Goal: Task Accomplishment & Management: Manage account settings

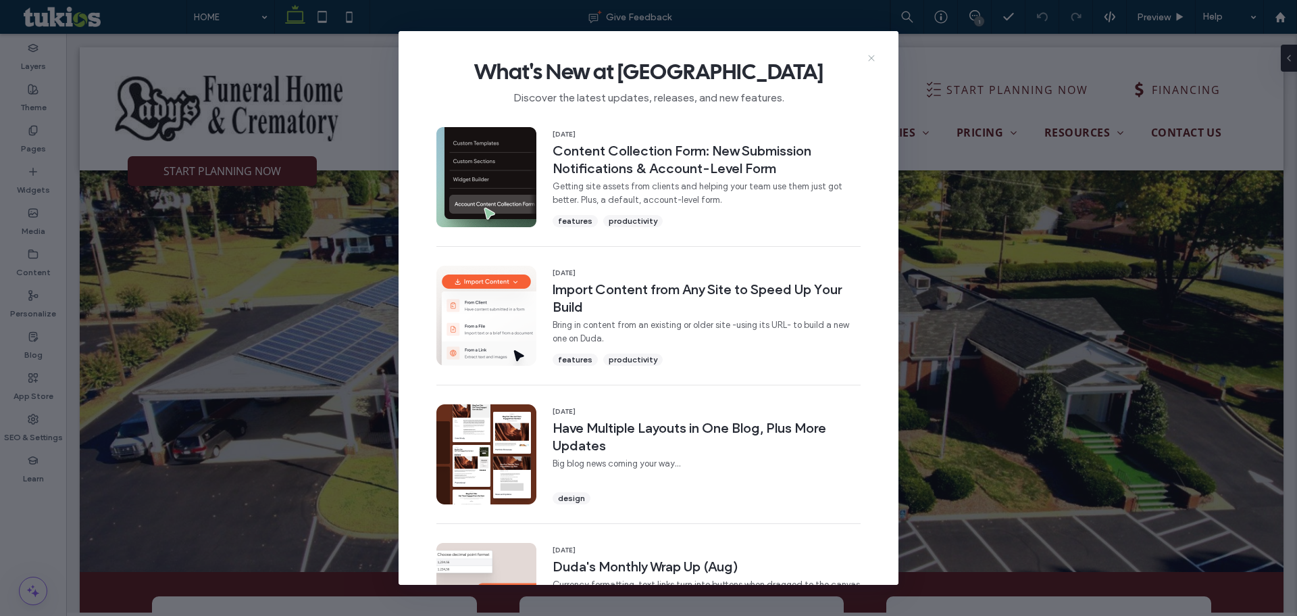
click at [871, 55] on icon at bounding box center [871, 58] width 11 height 11
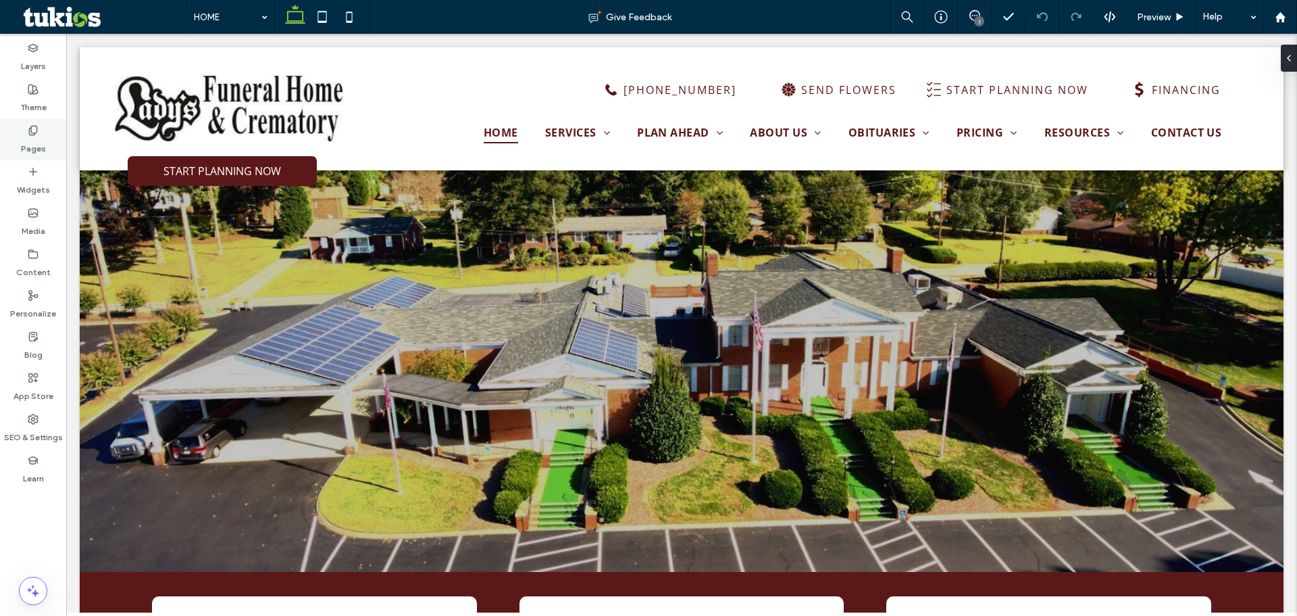
click at [29, 126] on icon at bounding box center [33, 130] width 11 height 11
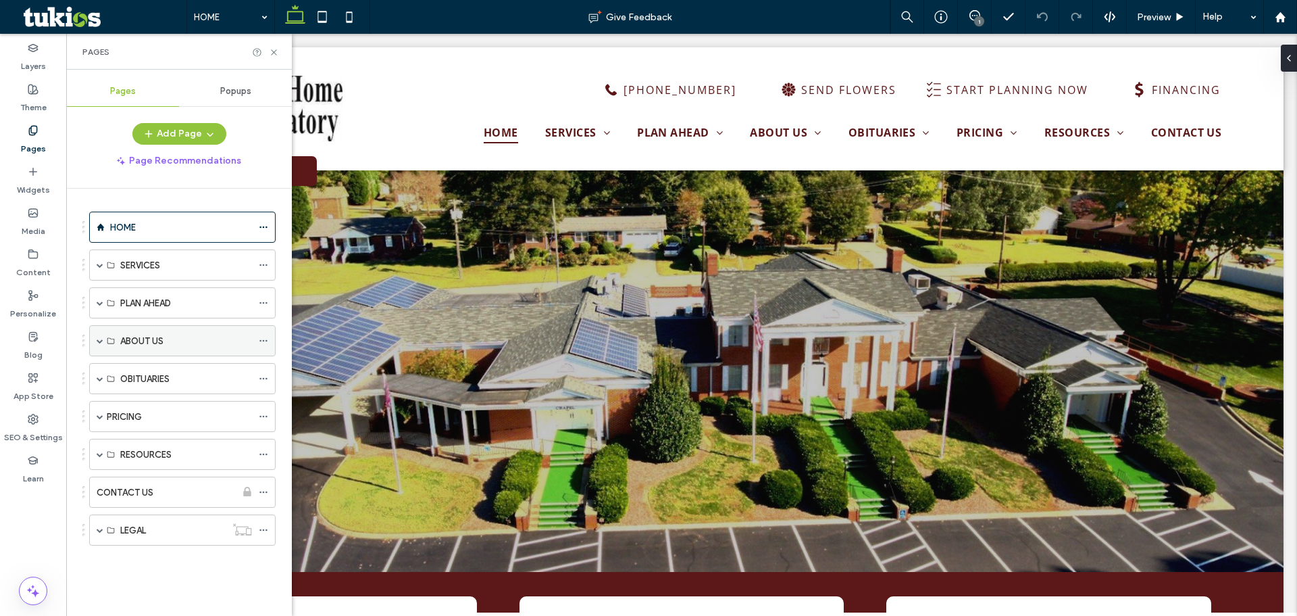
click at [97, 347] on span at bounding box center [100, 341] width 7 height 30
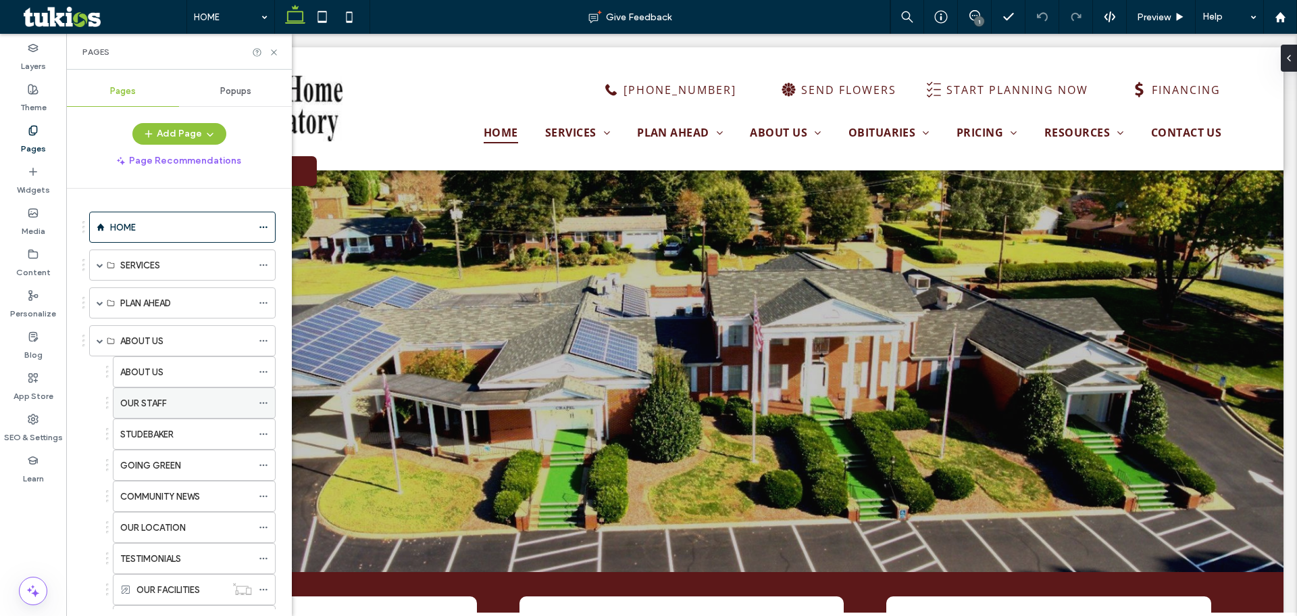
click at [132, 405] on label "OUR STAFF" at bounding box center [143, 403] width 47 height 24
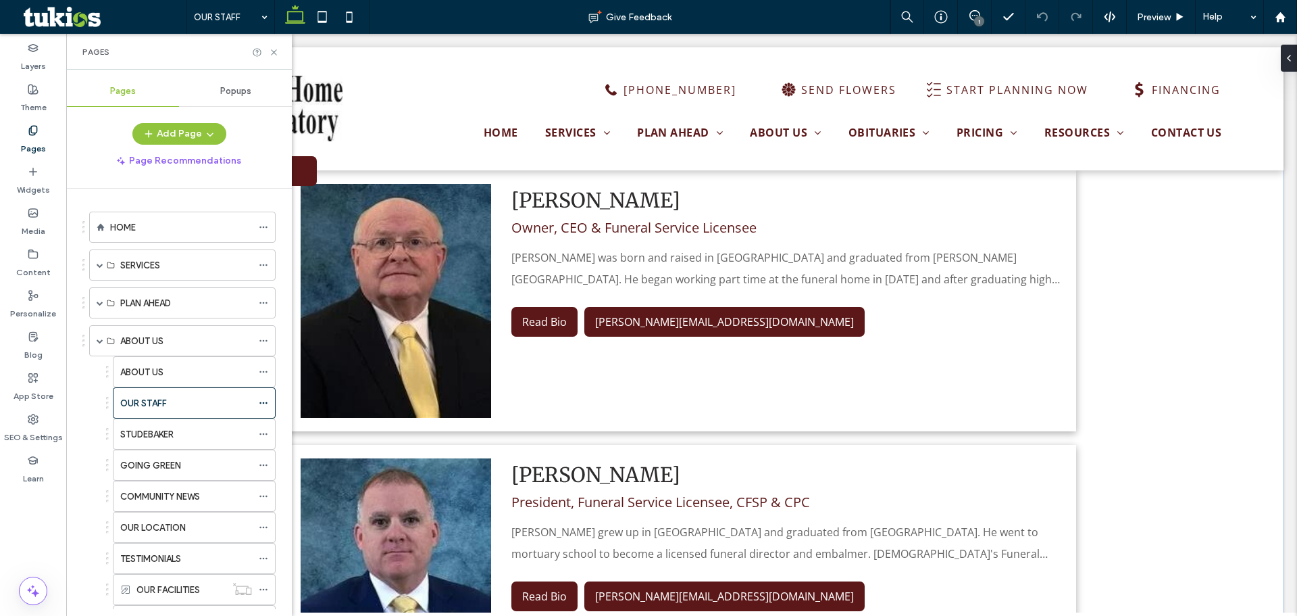
scroll to position [405, 0]
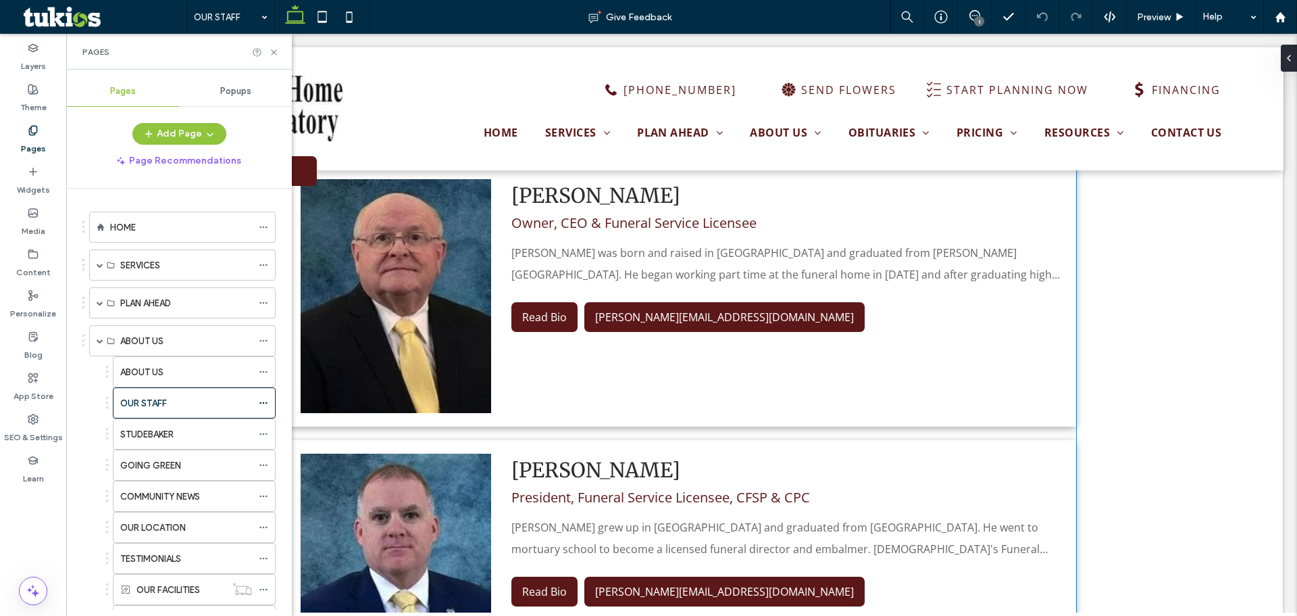
click at [383, 354] on img at bounding box center [396, 296] width 191 height 234
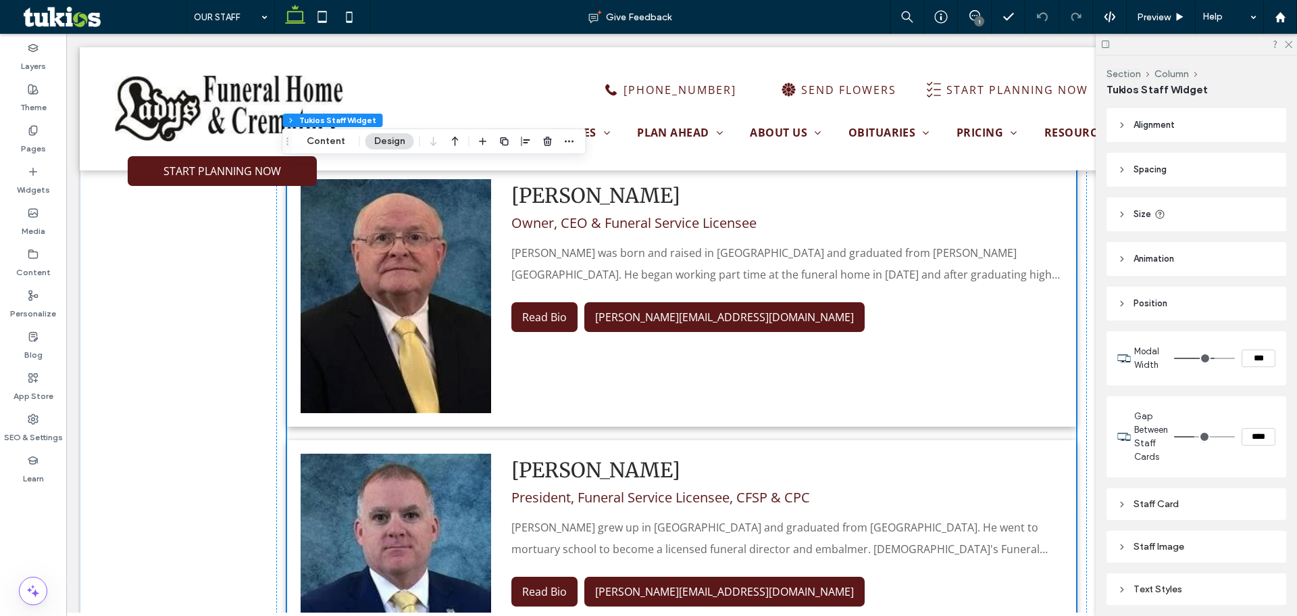
click at [336, 143] on button "Content" at bounding box center [326, 141] width 56 height 16
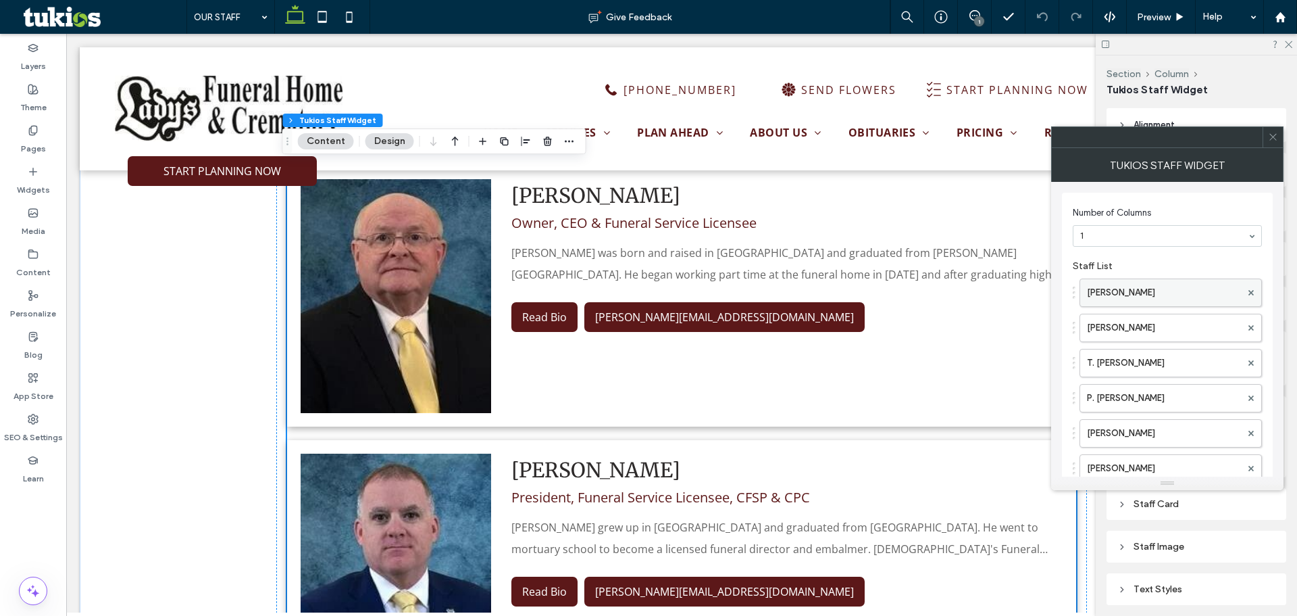
click at [1164, 280] on label "[PERSON_NAME]" at bounding box center [1164, 292] width 154 height 27
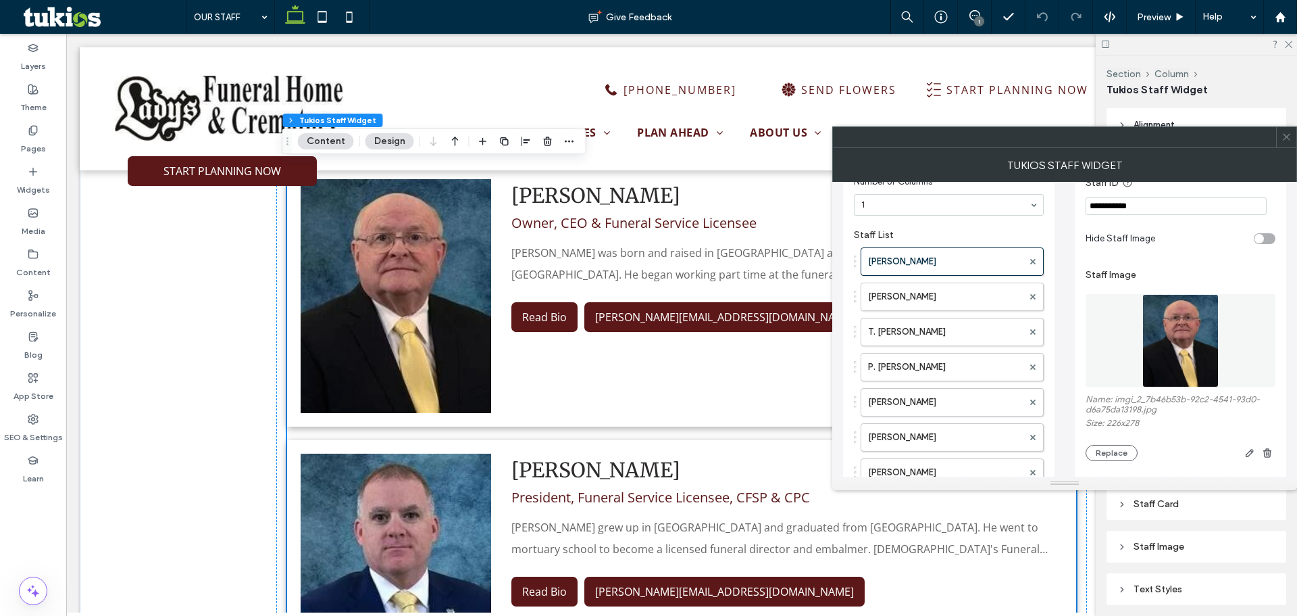
scroll to position [135, 0]
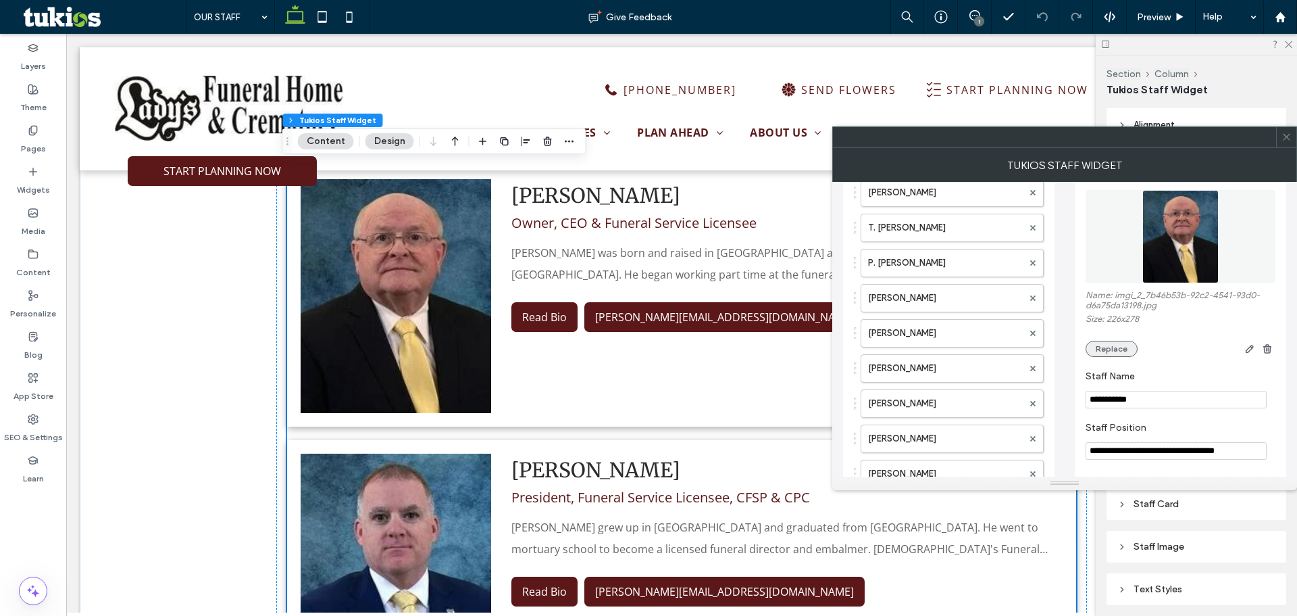
click at [1121, 349] on button "Replace" at bounding box center [1112, 349] width 52 height 16
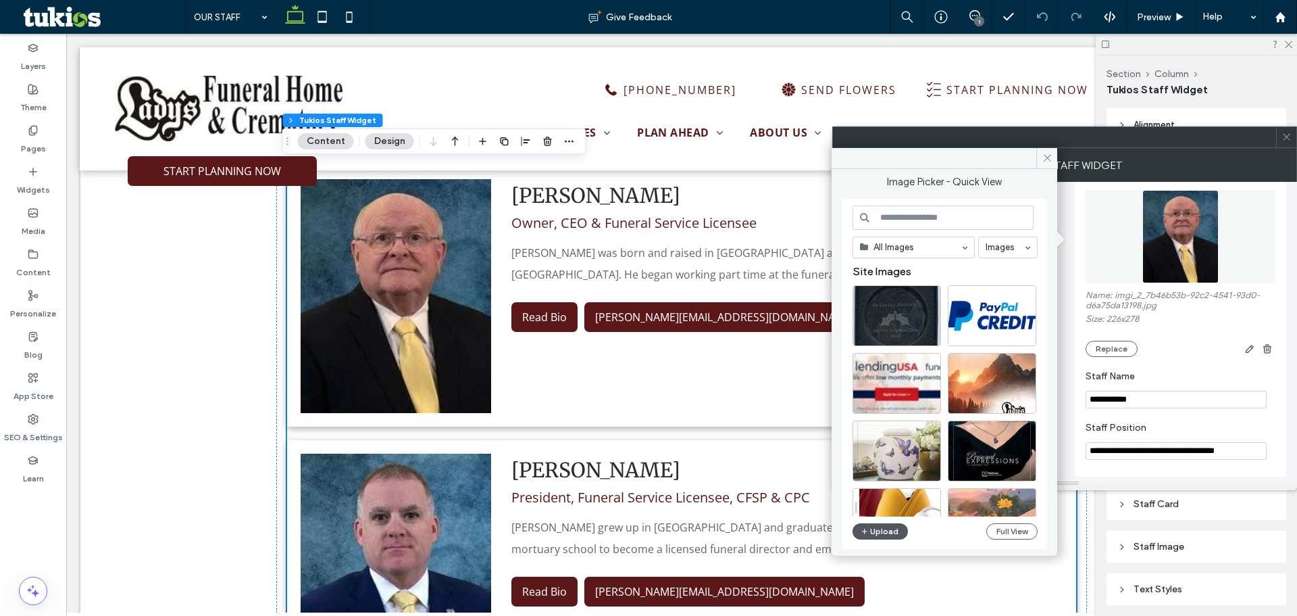
click at [879, 531] on button "Upload" at bounding box center [880, 531] width 55 height 16
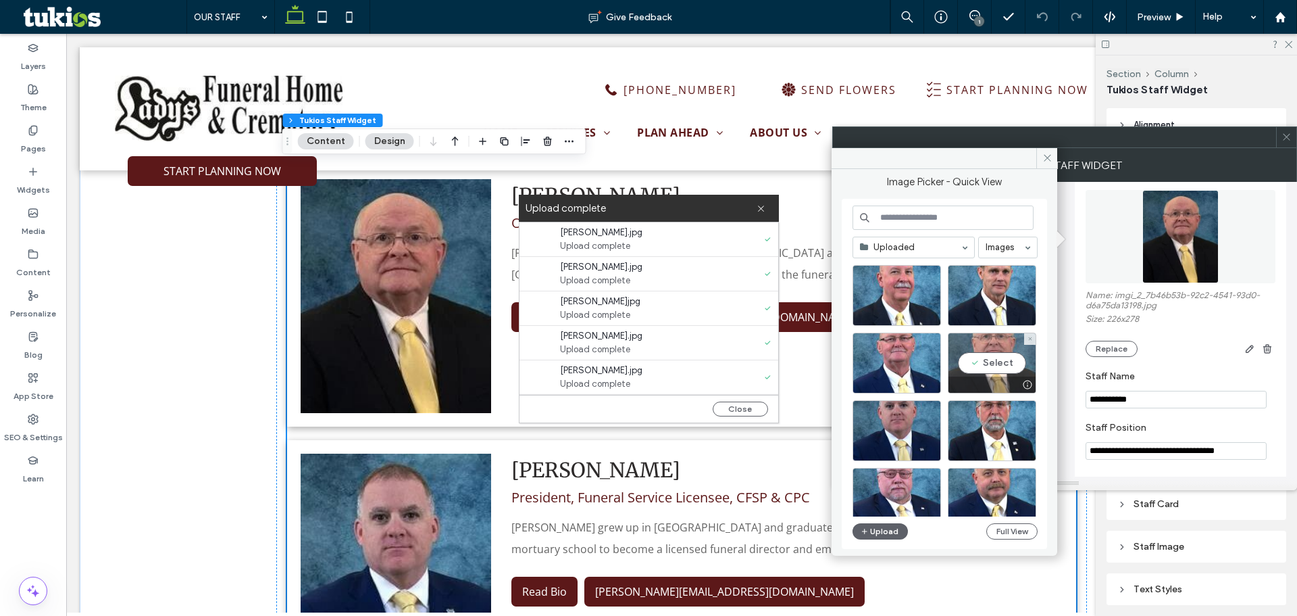
click at [994, 368] on div "Select" at bounding box center [992, 362] width 89 height 61
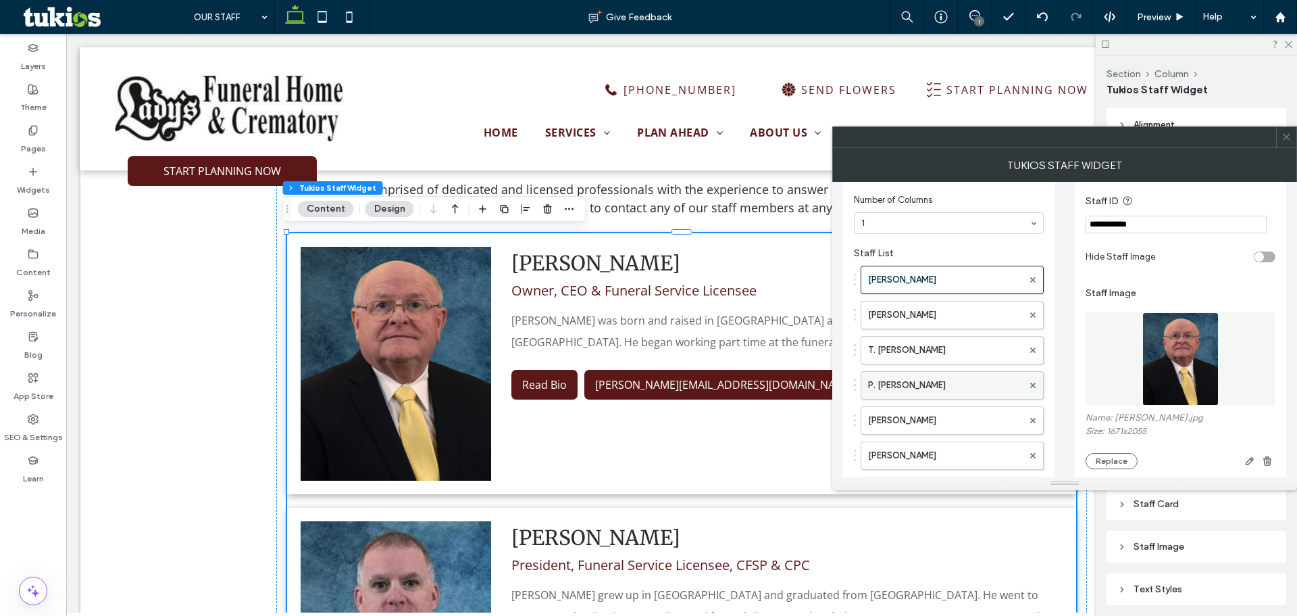
scroll to position [0, 0]
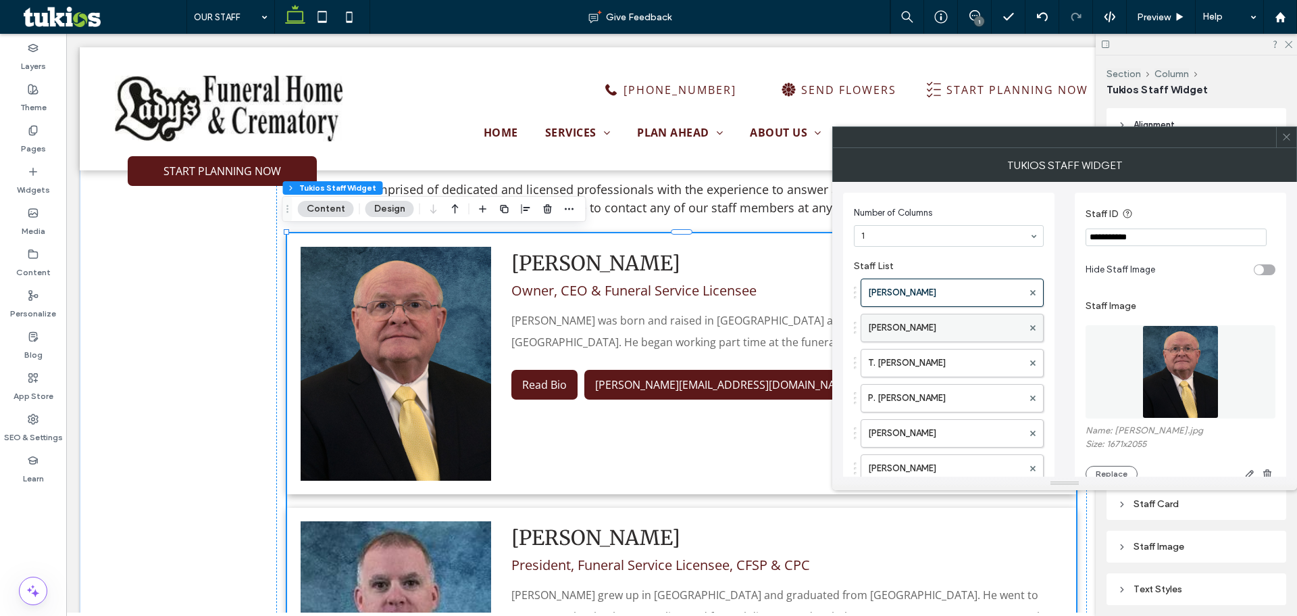
click at [934, 332] on label "[PERSON_NAME]" at bounding box center [945, 327] width 155 height 27
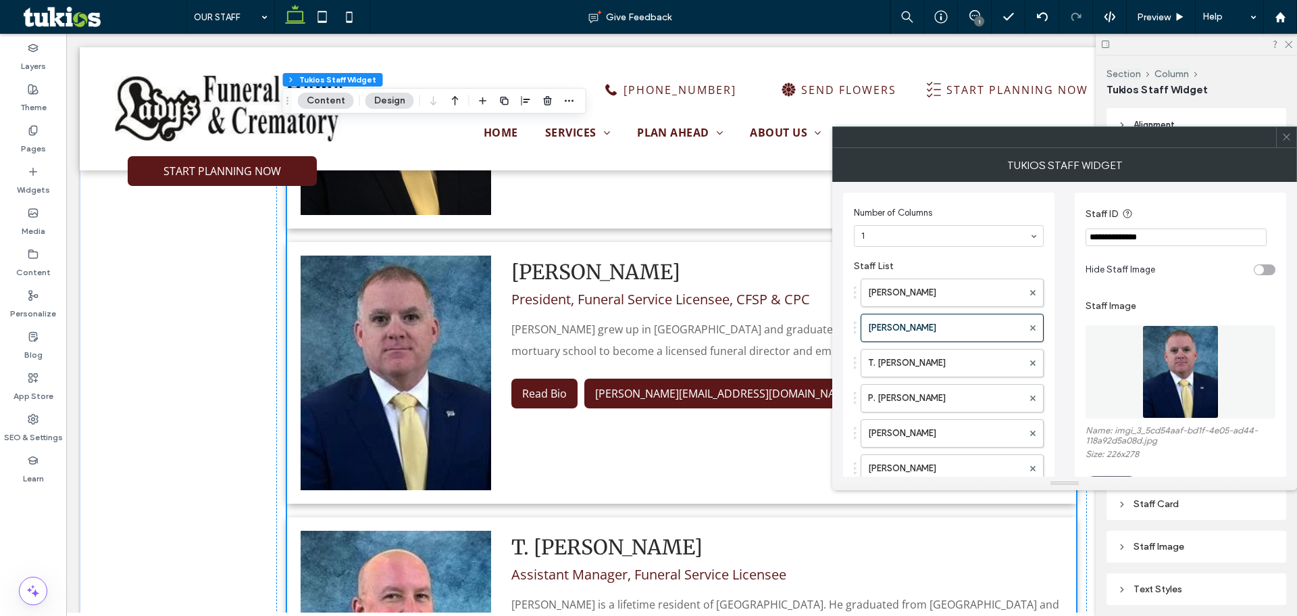
scroll to position [608, 0]
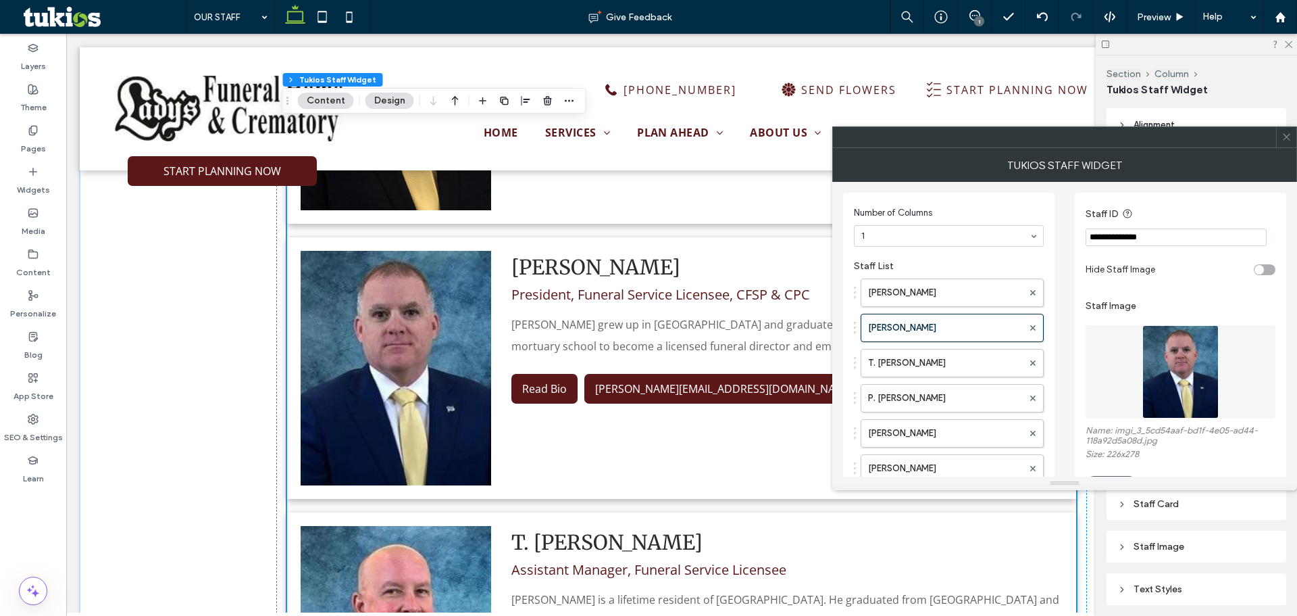
click at [1148, 376] on img at bounding box center [1181, 371] width 76 height 93
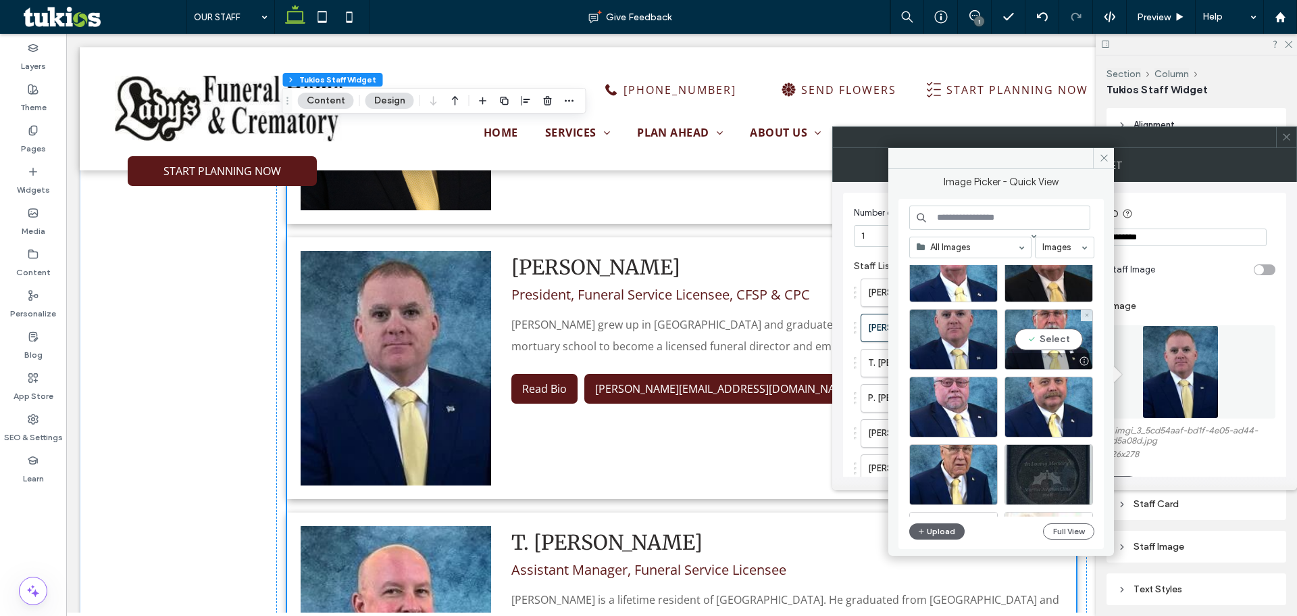
scroll to position [135, 0]
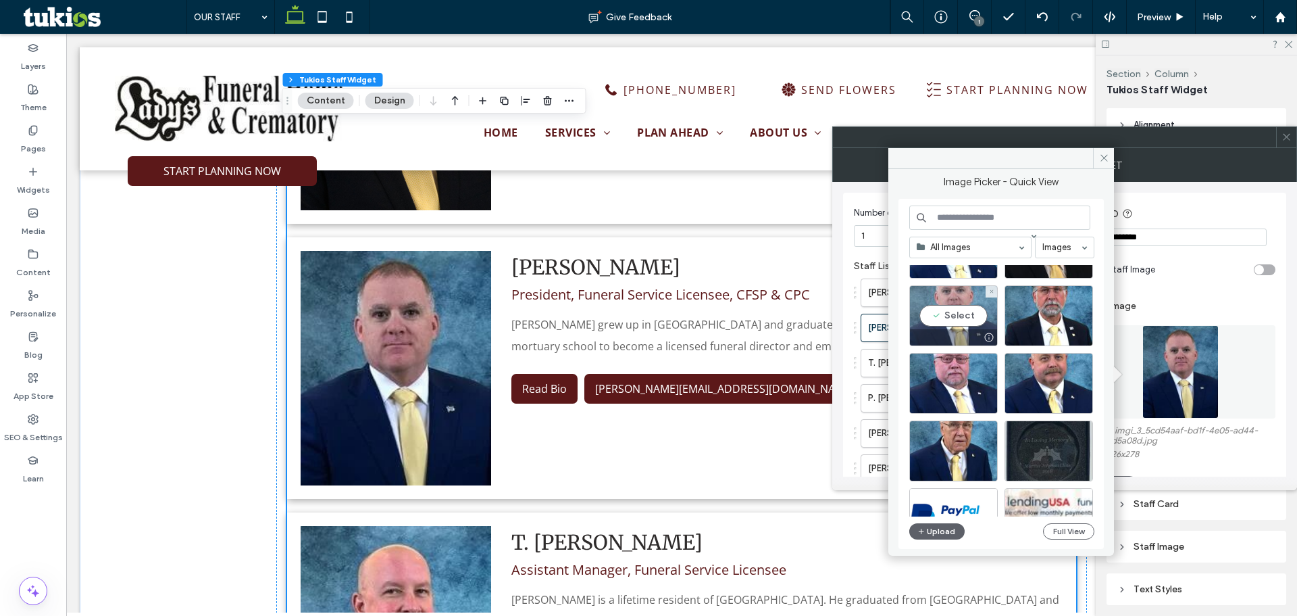
click at [970, 314] on div "Select" at bounding box center [953, 315] width 89 height 61
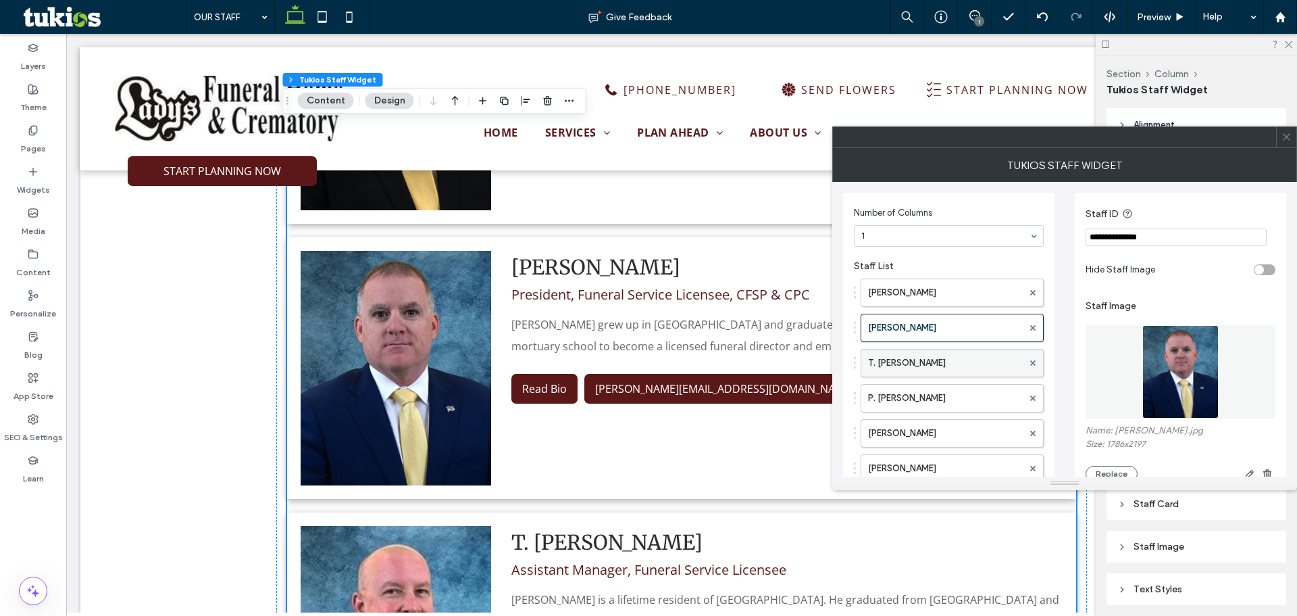
click at [949, 356] on label "T. [PERSON_NAME]" at bounding box center [945, 362] width 155 height 27
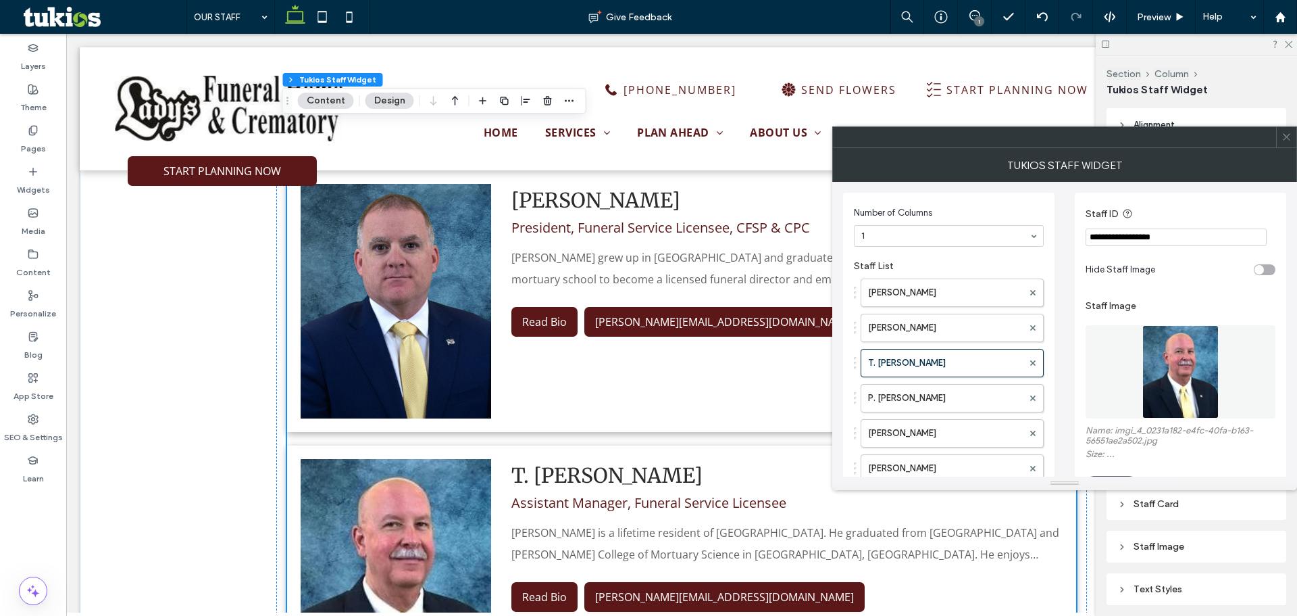
scroll to position [743, 0]
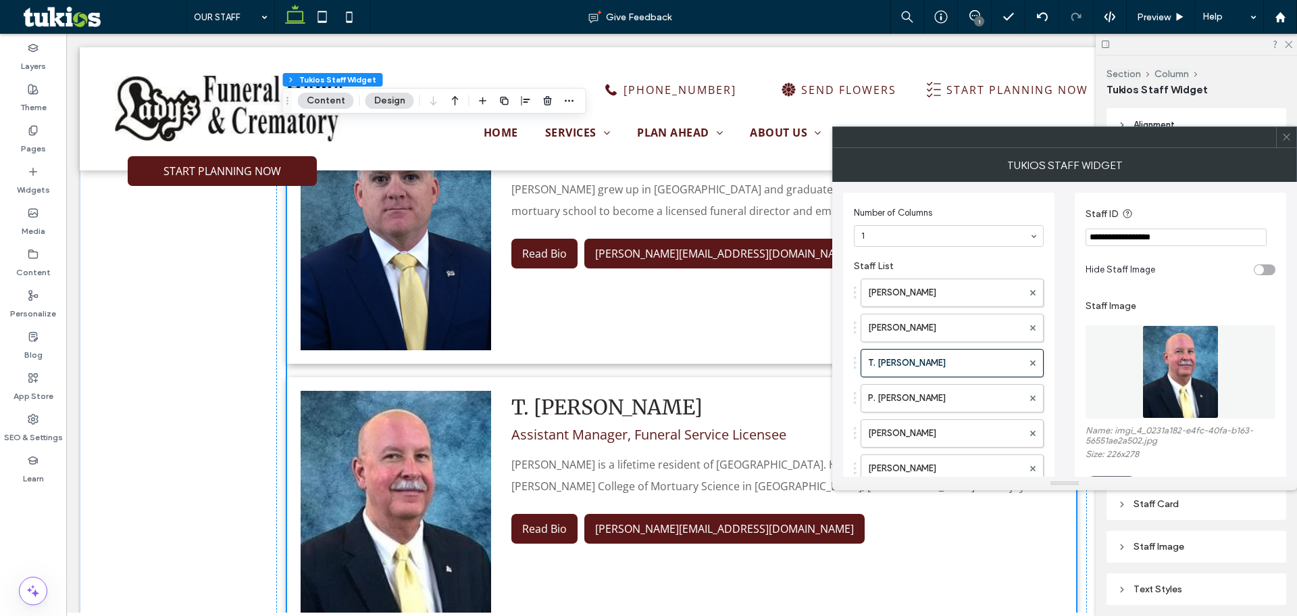
click at [1152, 389] on img at bounding box center [1181, 371] width 76 height 93
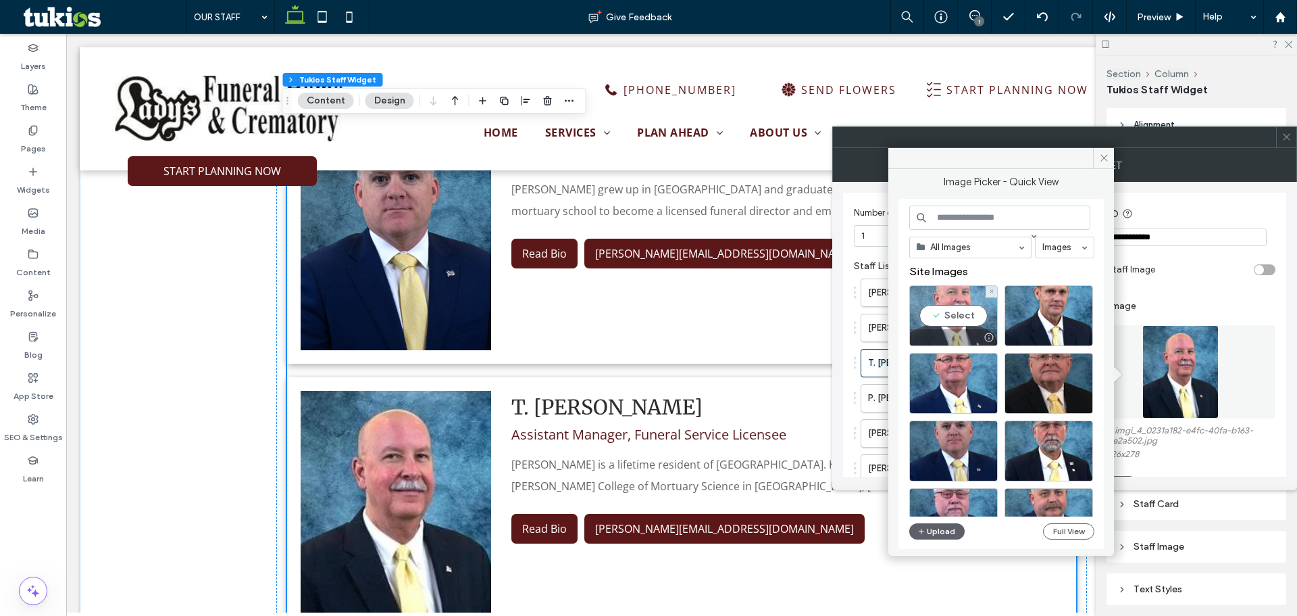
click at [965, 318] on div "Select" at bounding box center [953, 315] width 89 height 61
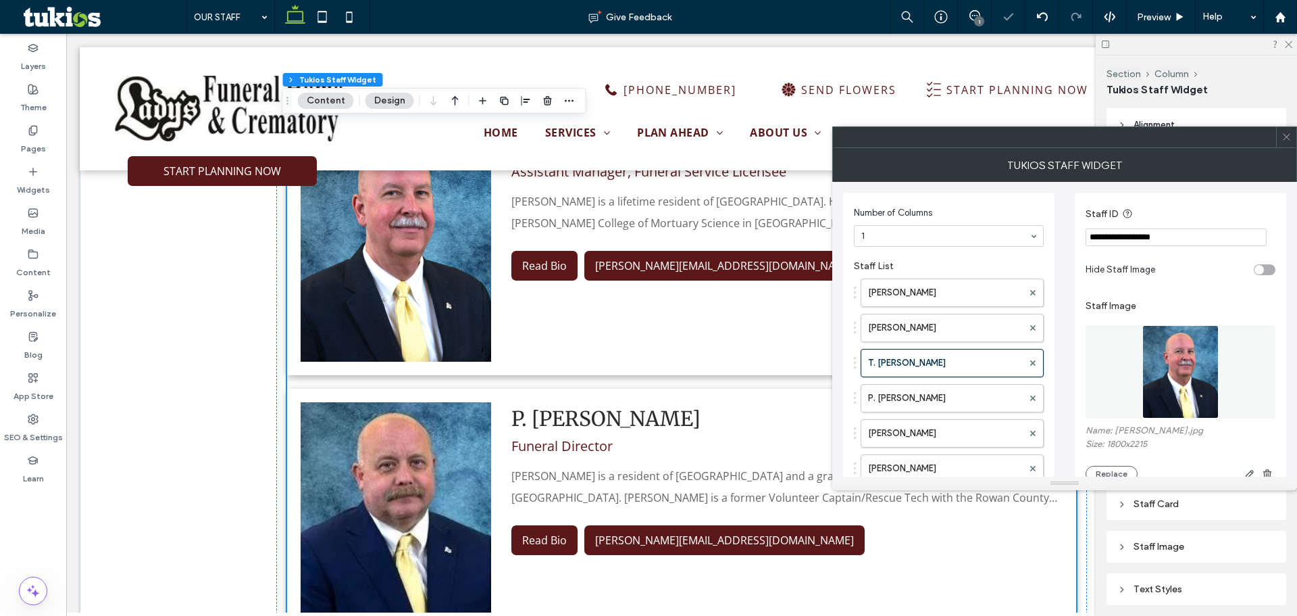
scroll to position [1014, 0]
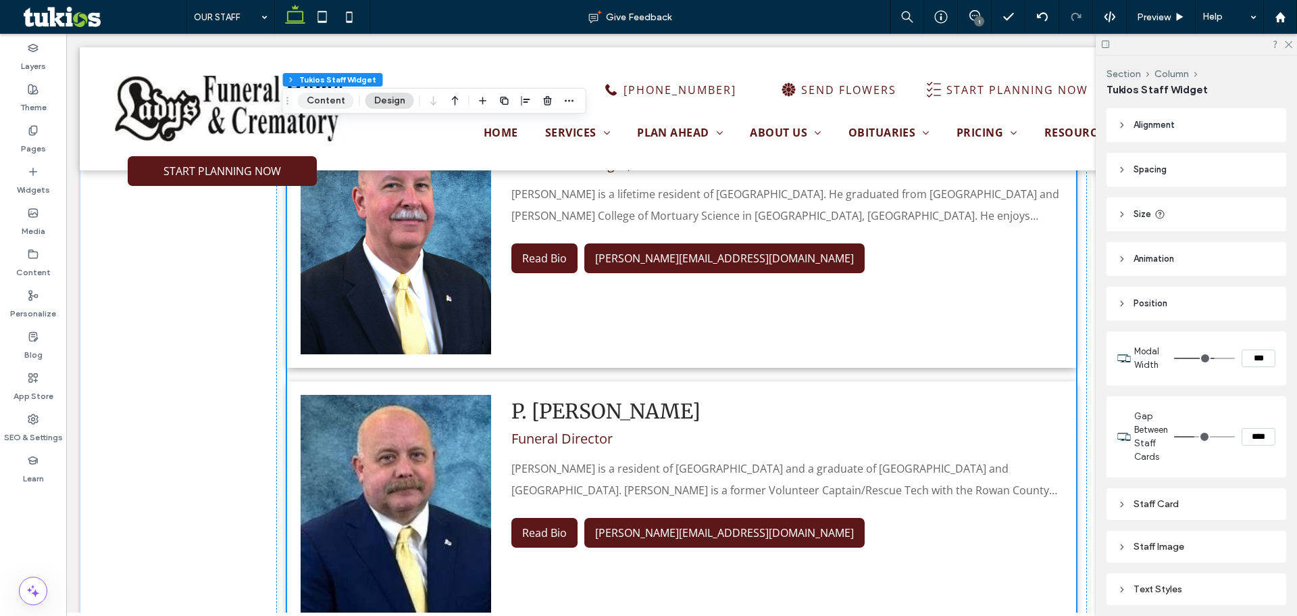
click at [328, 99] on button "Content" at bounding box center [326, 101] width 56 height 16
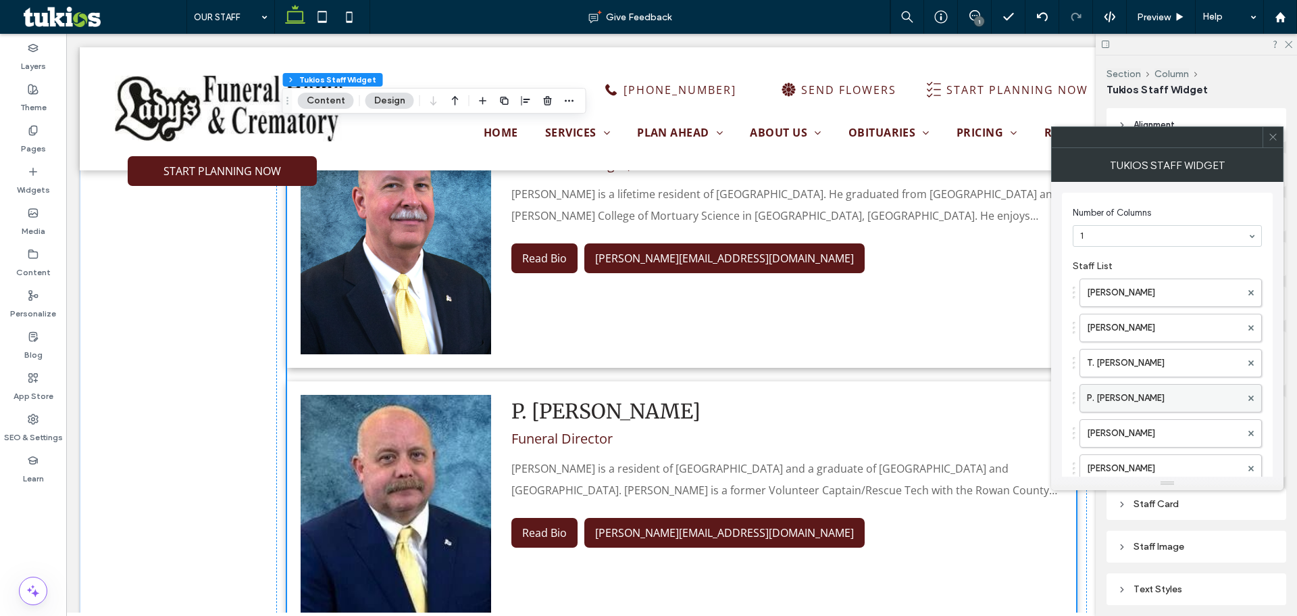
click at [1172, 394] on label "P. [PERSON_NAME]" at bounding box center [1164, 397] width 154 height 27
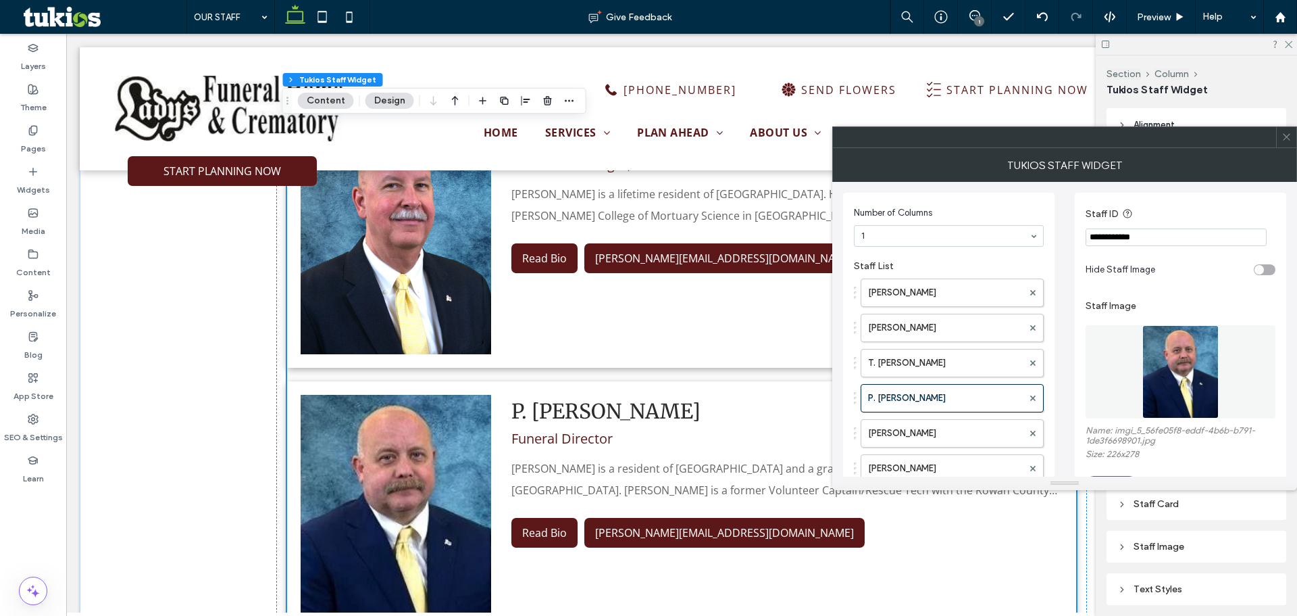
click at [1193, 379] on img at bounding box center [1181, 371] width 76 height 93
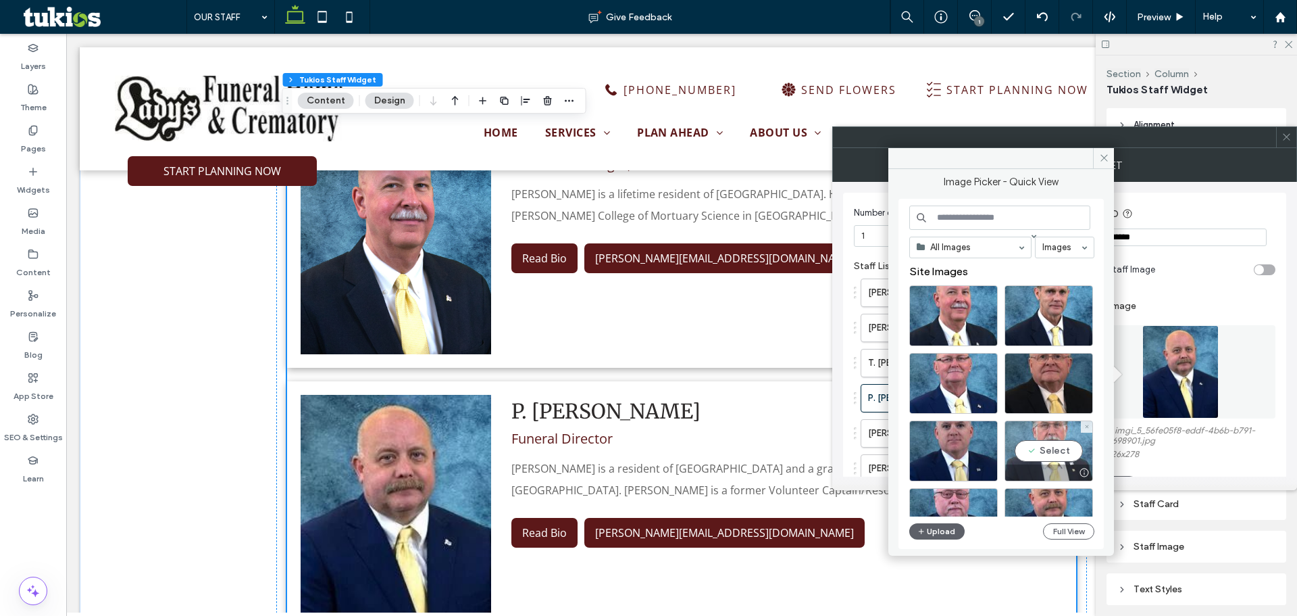
scroll to position [68, 0]
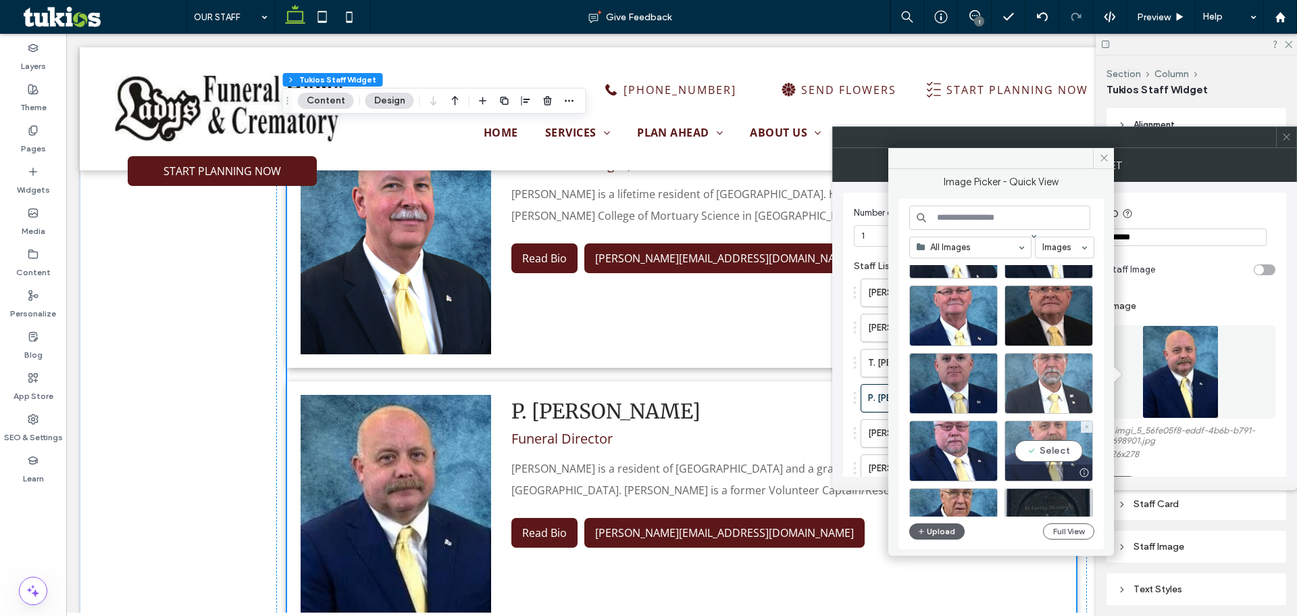
click at [1049, 445] on div "Select" at bounding box center [1049, 450] width 89 height 61
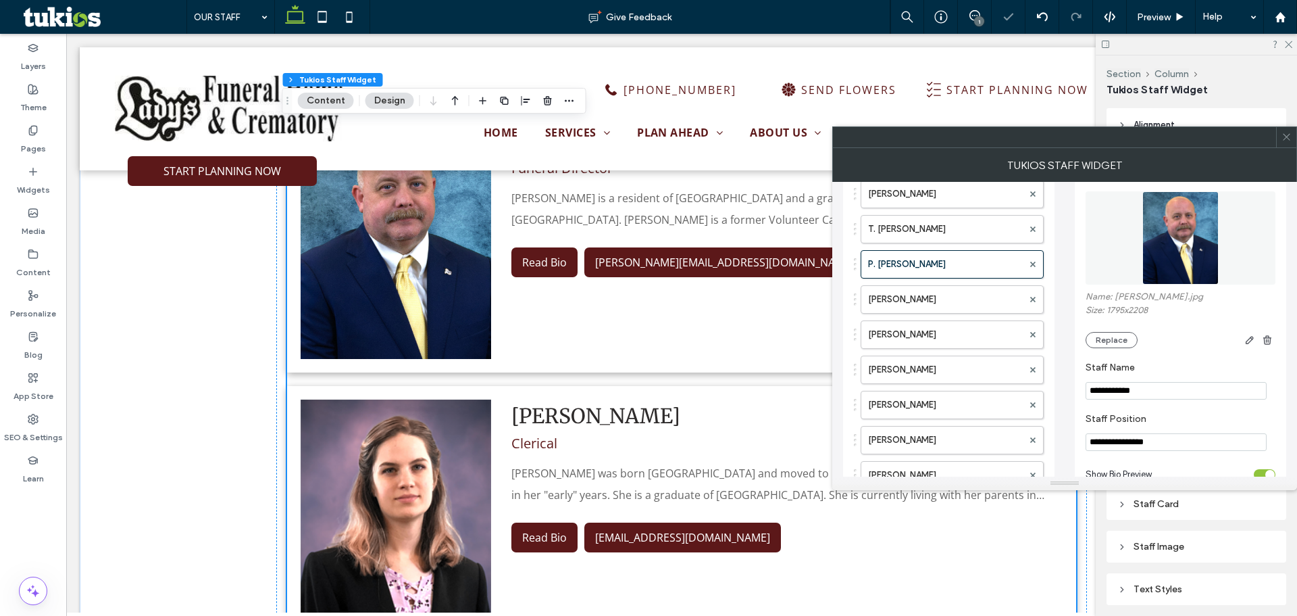
scroll to position [135, 0]
click at [951, 294] on label "[PERSON_NAME]" at bounding box center [945, 297] width 155 height 27
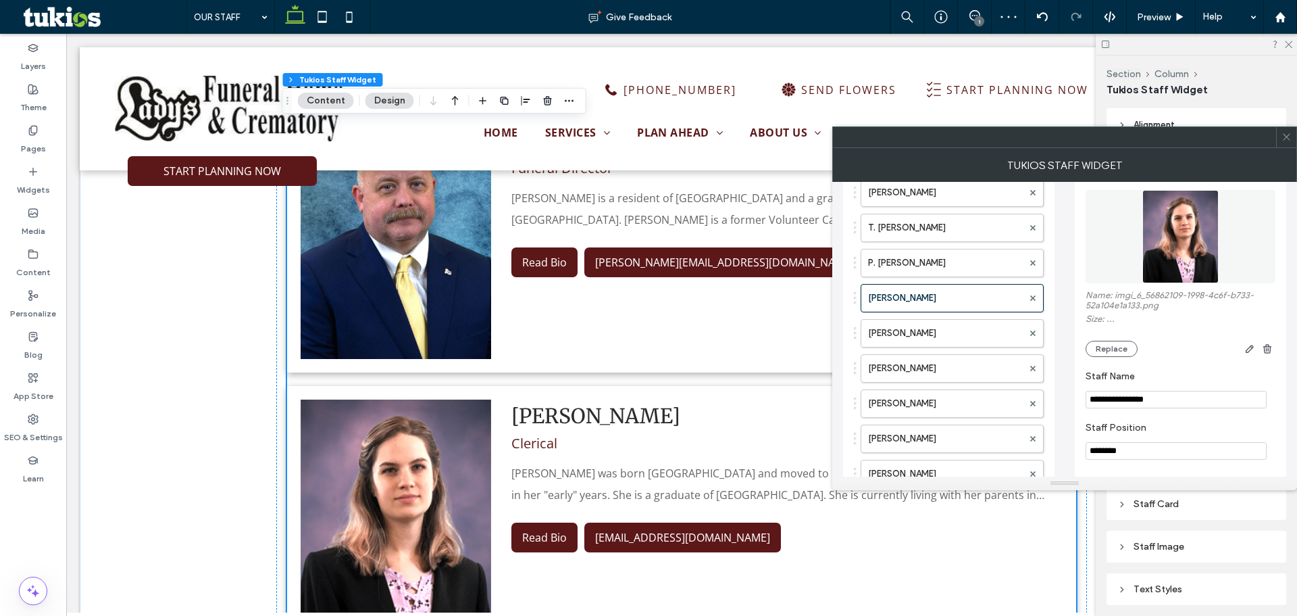
click at [1183, 245] on figure at bounding box center [1181, 236] width 190 height 93
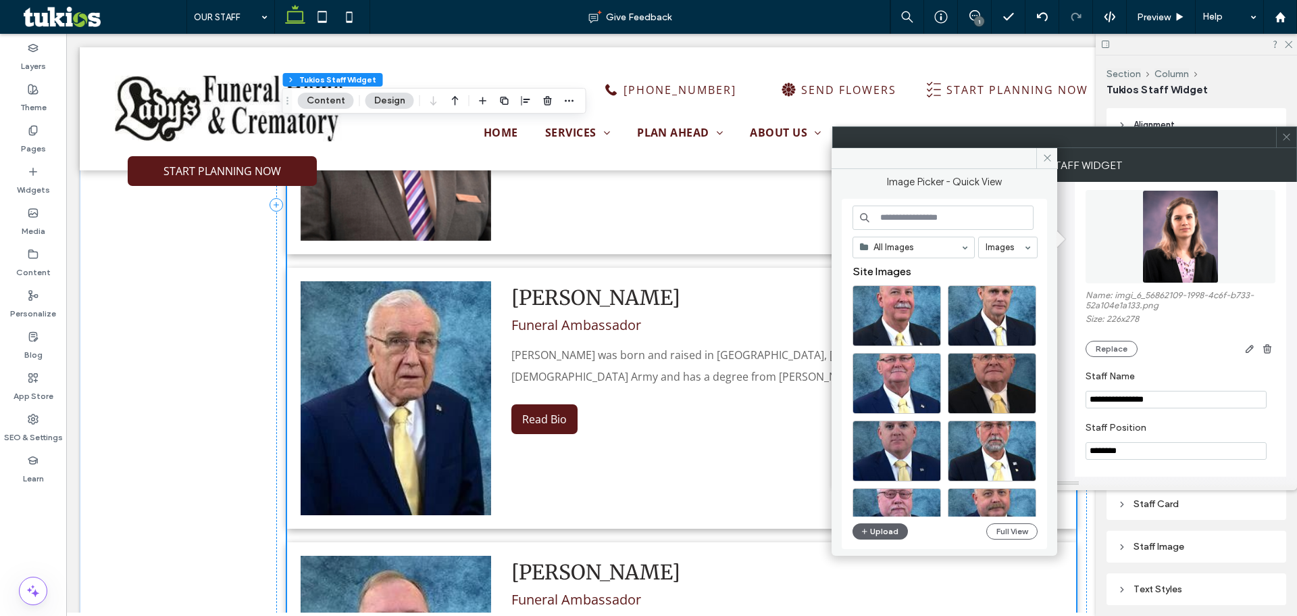
scroll to position [2230, 0]
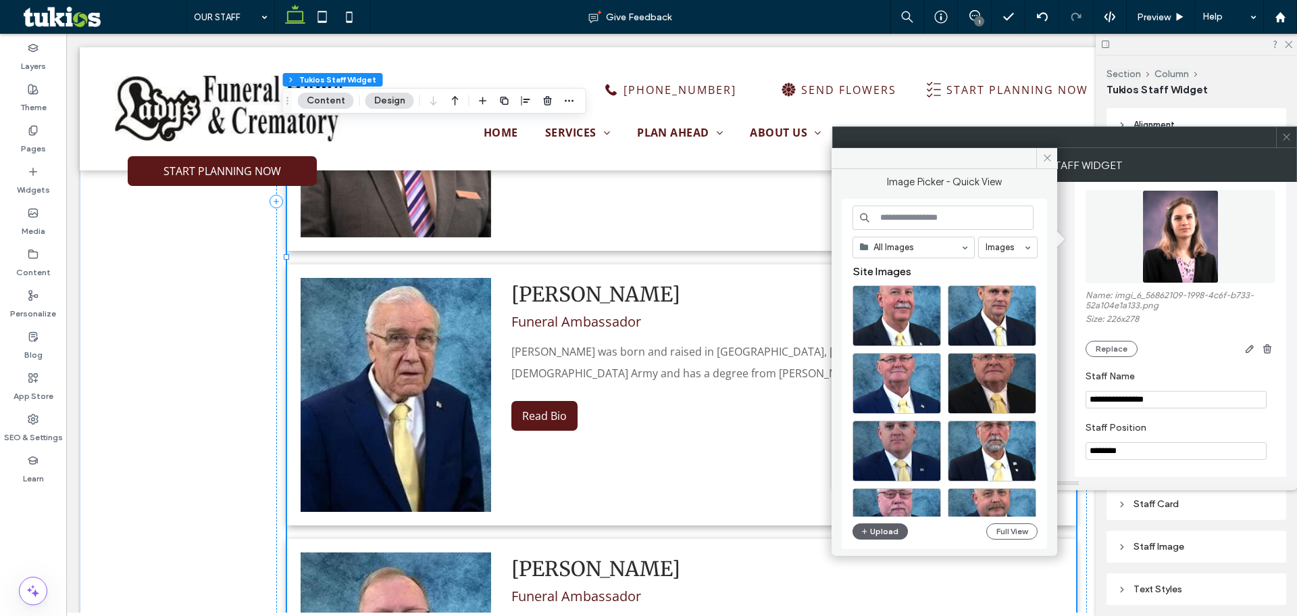
click at [426, 371] on img at bounding box center [396, 395] width 191 height 234
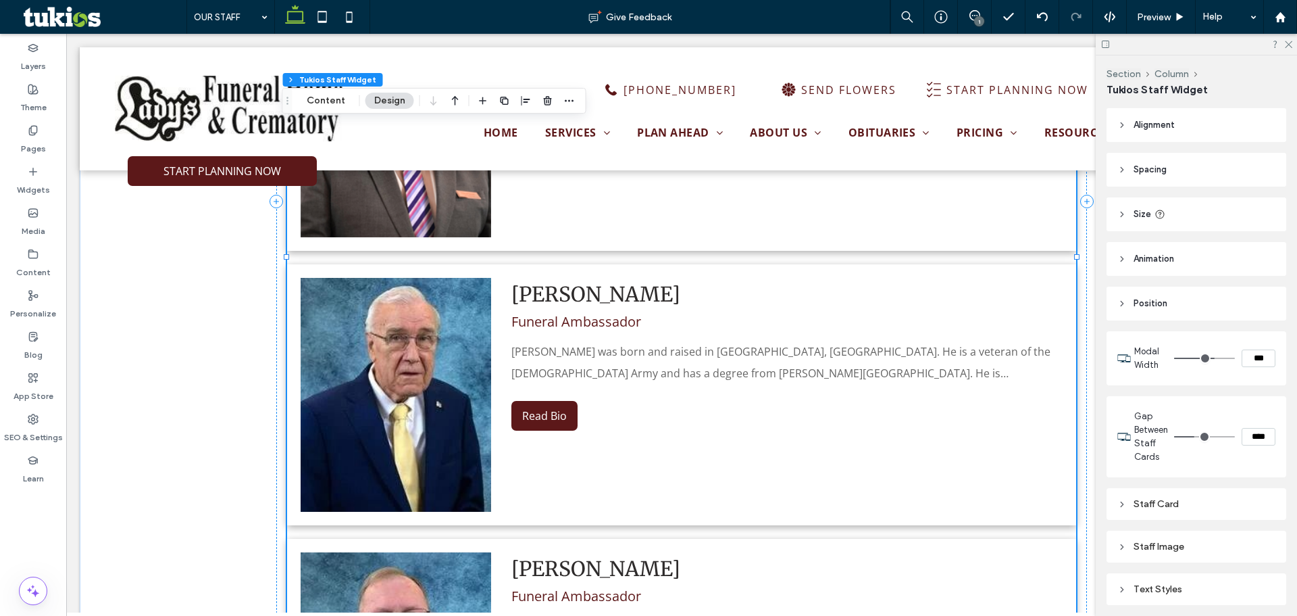
click at [386, 375] on img at bounding box center [396, 395] width 191 height 234
click at [324, 100] on button "Content" at bounding box center [326, 101] width 56 height 16
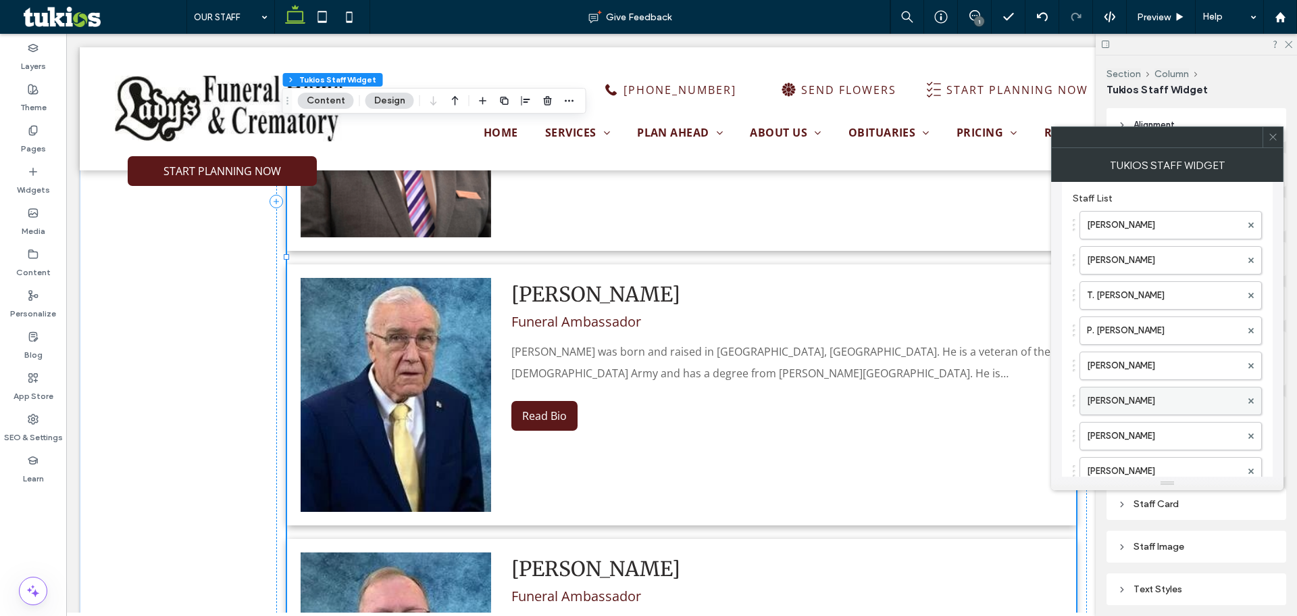
scroll to position [135, 0]
click at [1153, 409] on label "[PERSON_NAME]" at bounding box center [1164, 403] width 154 height 27
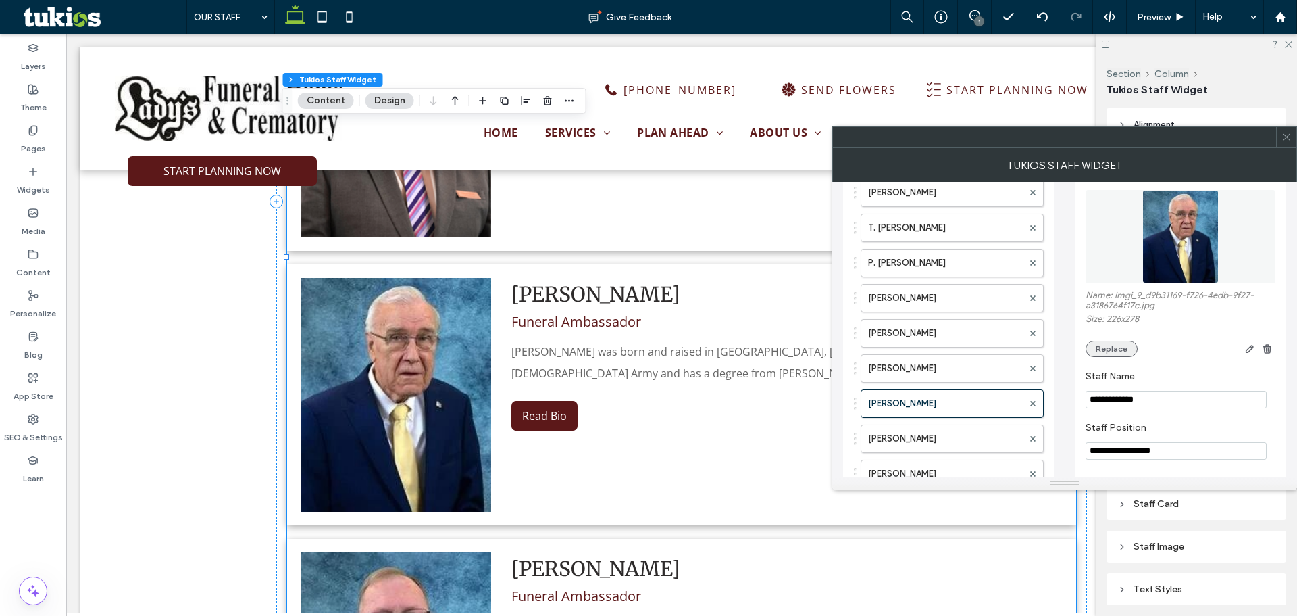
click at [1118, 342] on button "Replace" at bounding box center [1112, 349] width 52 height 16
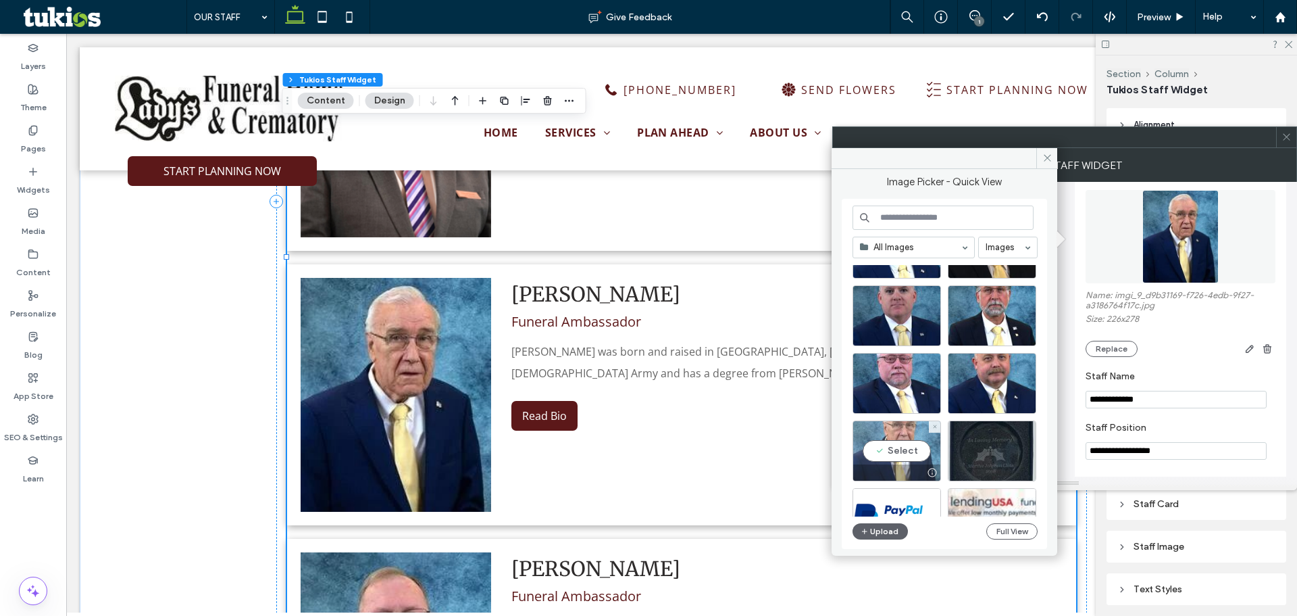
click at [909, 445] on div "Select" at bounding box center [897, 450] width 89 height 61
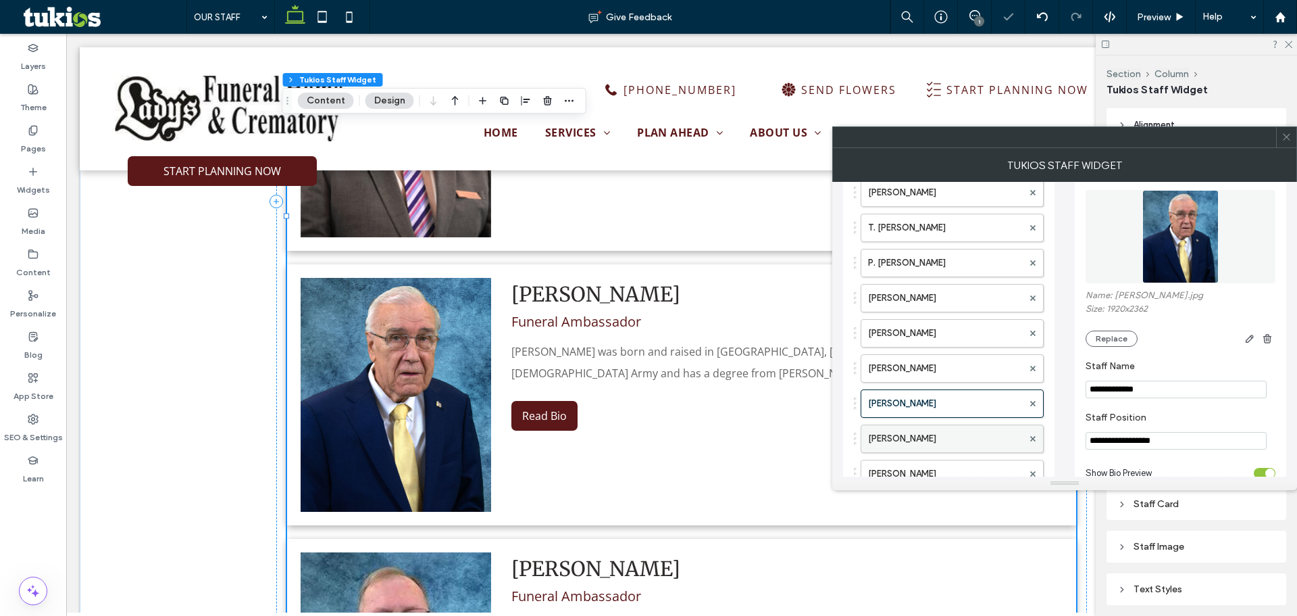
click at [886, 444] on label "[PERSON_NAME]" at bounding box center [945, 438] width 155 height 27
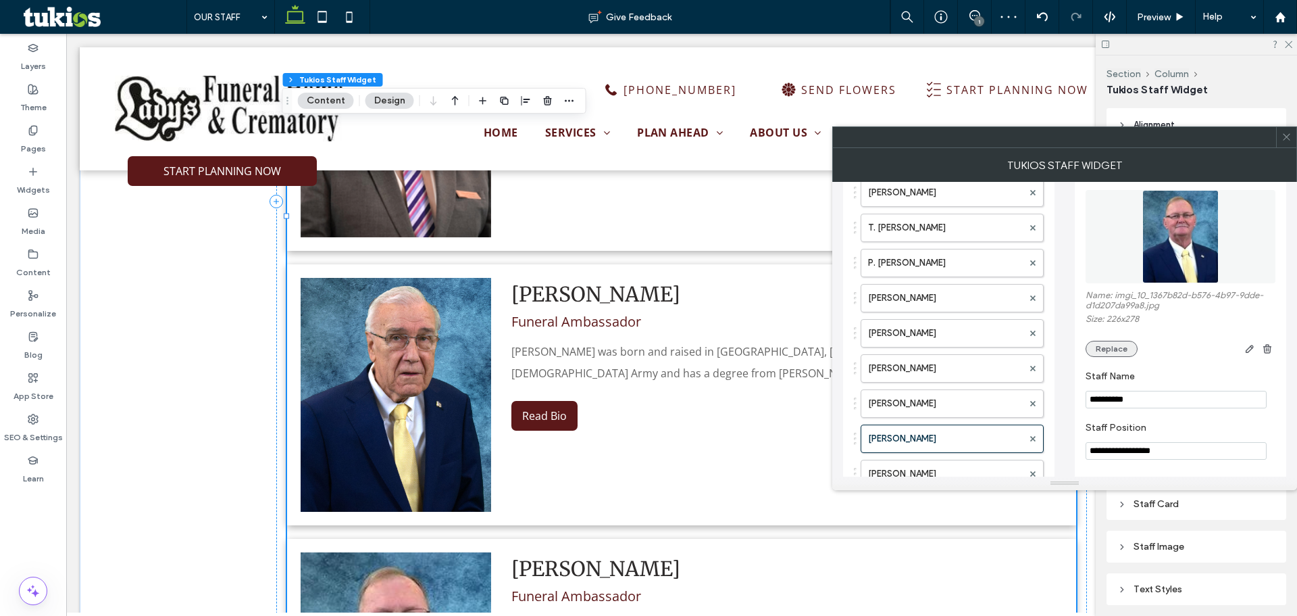
click at [1128, 348] on button "Replace" at bounding box center [1112, 349] width 52 height 16
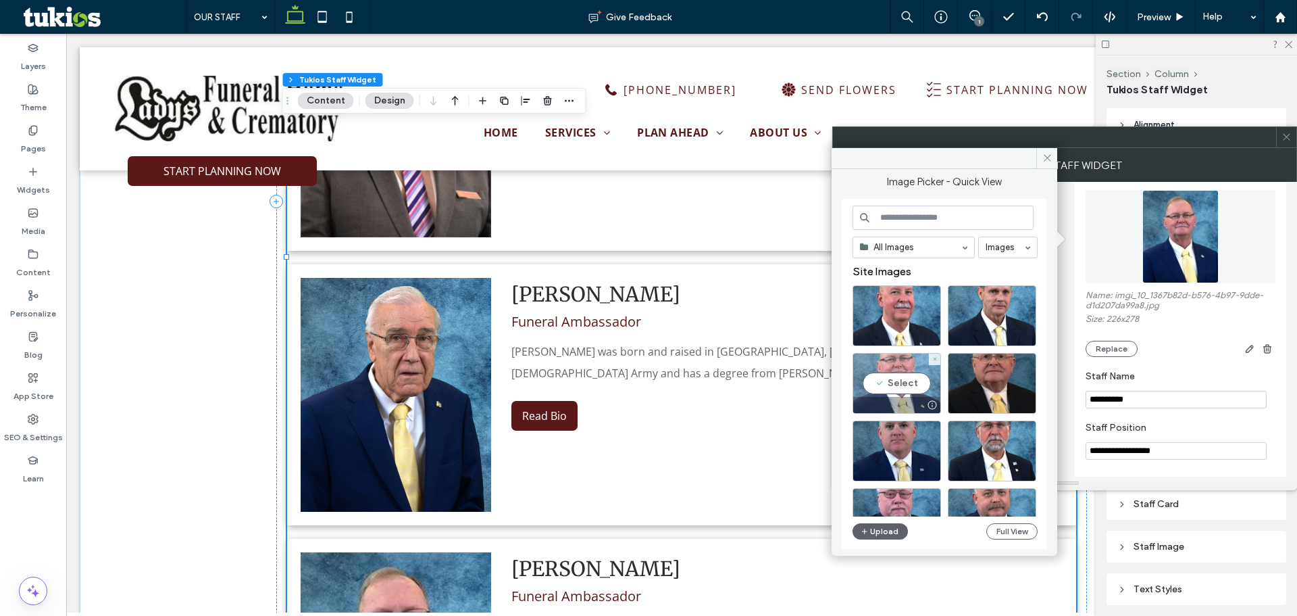
click at [891, 368] on div "Select" at bounding box center [897, 383] width 89 height 61
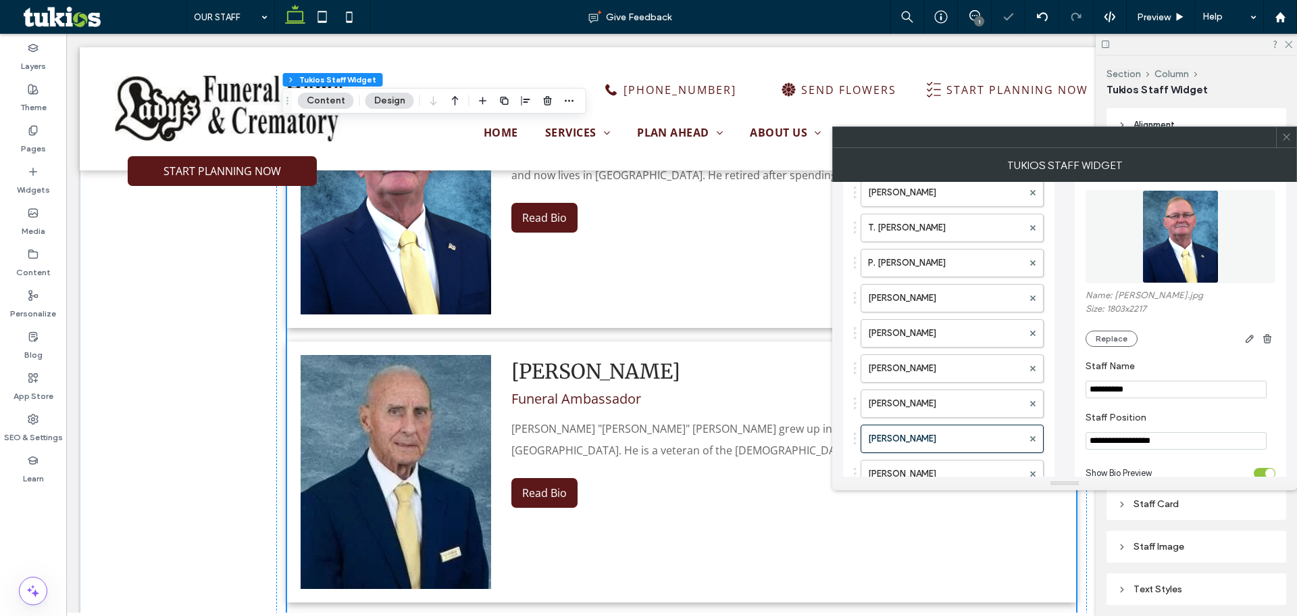
scroll to position [2703, 0]
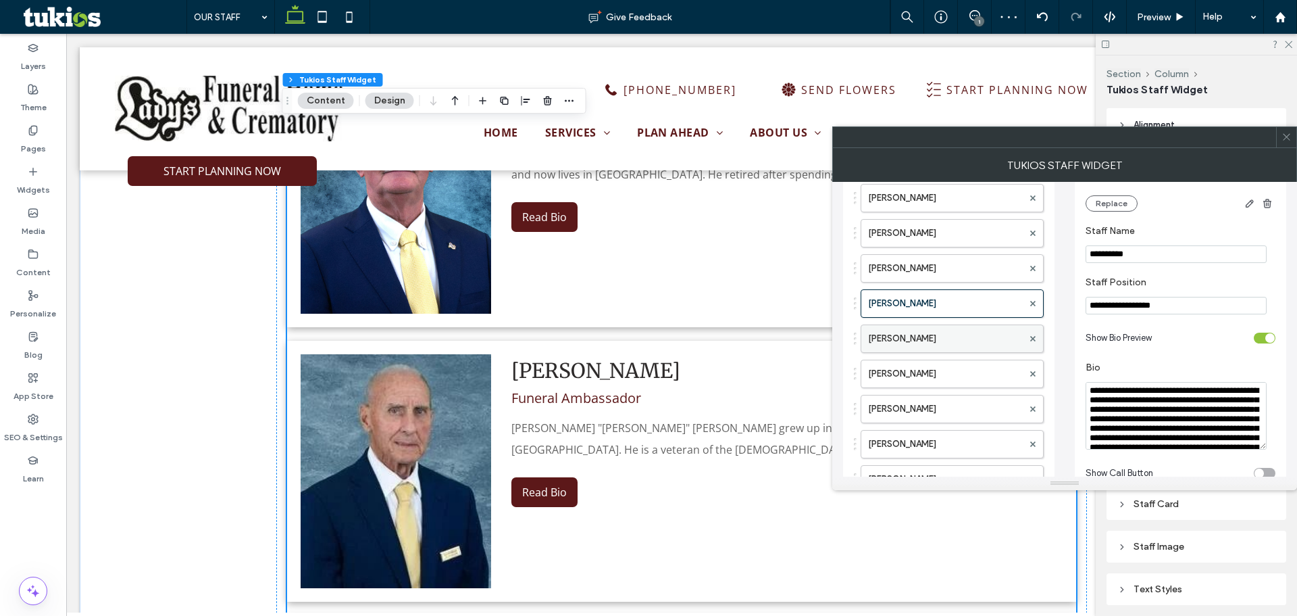
click at [936, 345] on label "[PERSON_NAME]" at bounding box center [945, 338] width 155 height 27
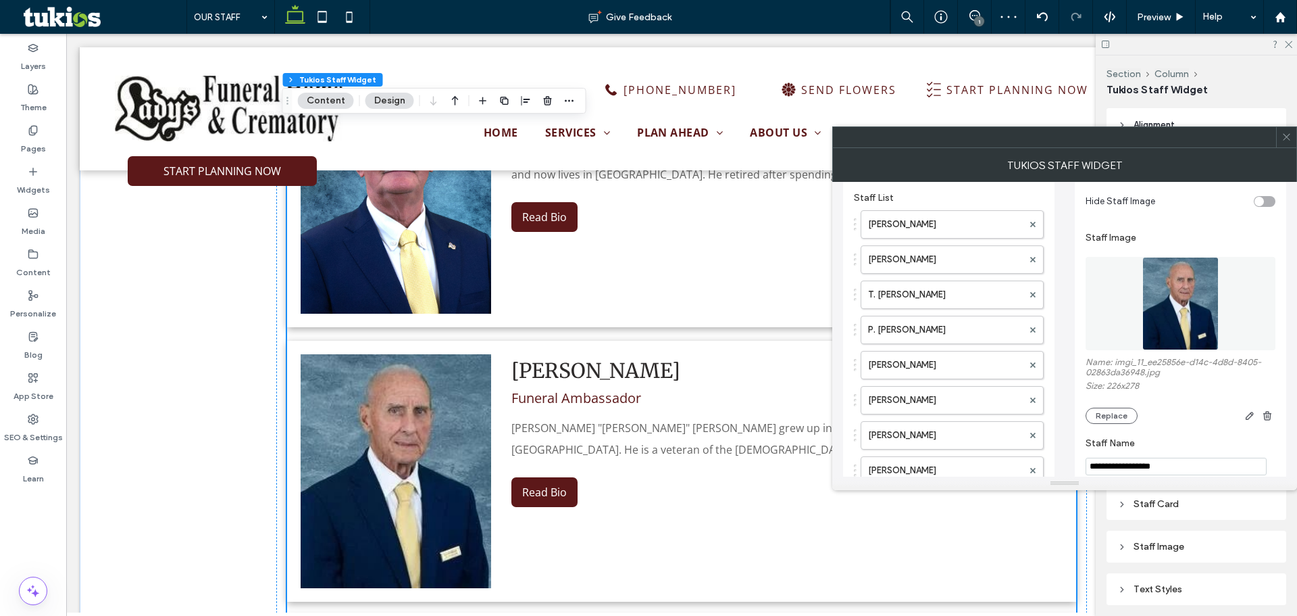
scroll to position [68, 0]
click at [1188, 332] on img at bounding box center [1181, 303] width 76 height 93
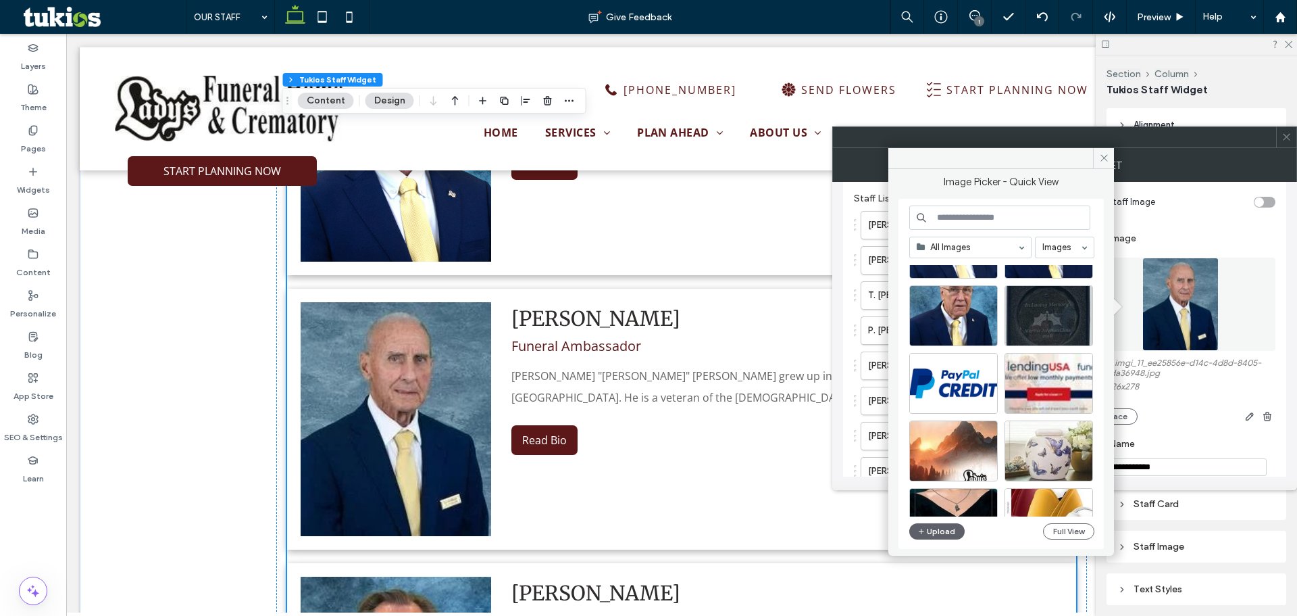
scroll to position [2838, 0]
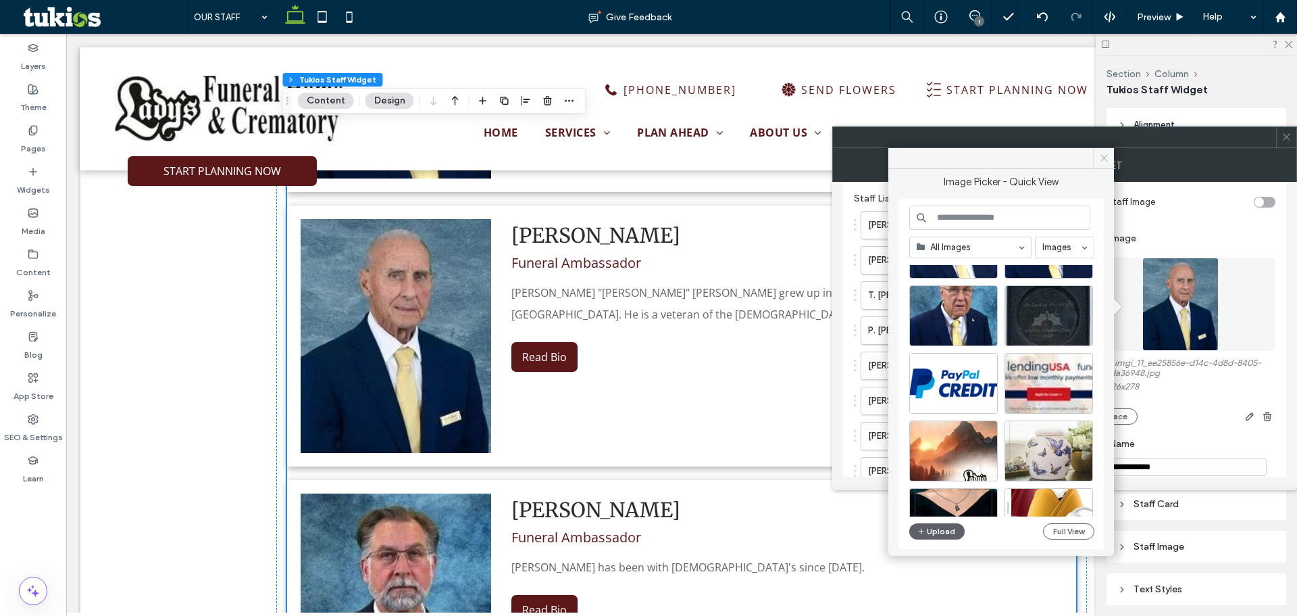
click at [1100, 159] on icon at bounding box center [1104, 158] width 10 height 10
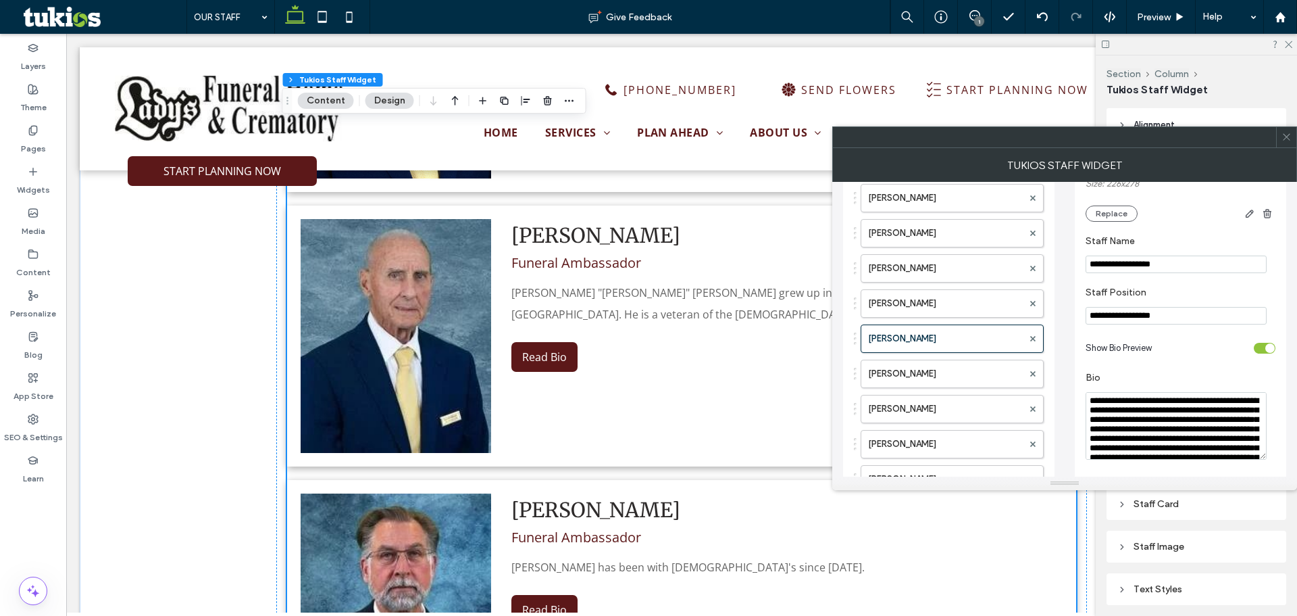
scroll to position [338, 0]
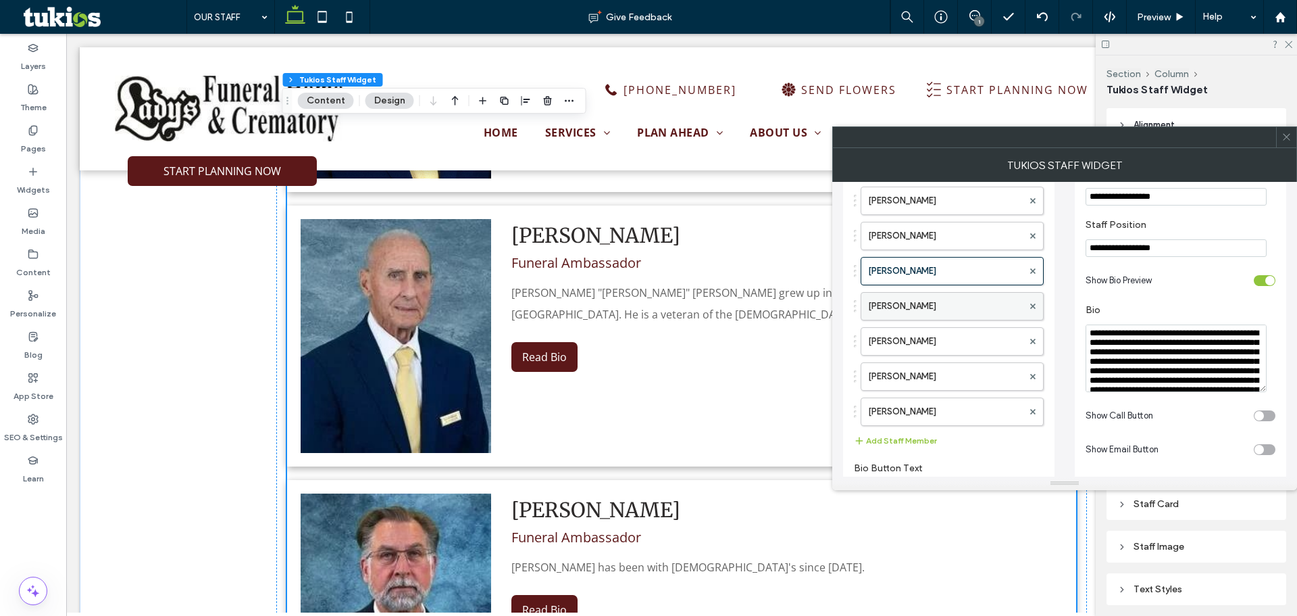
click at [968, 305] on label "[PERSON_NAME]" at bounding box center [945, 306] width 155 height 27
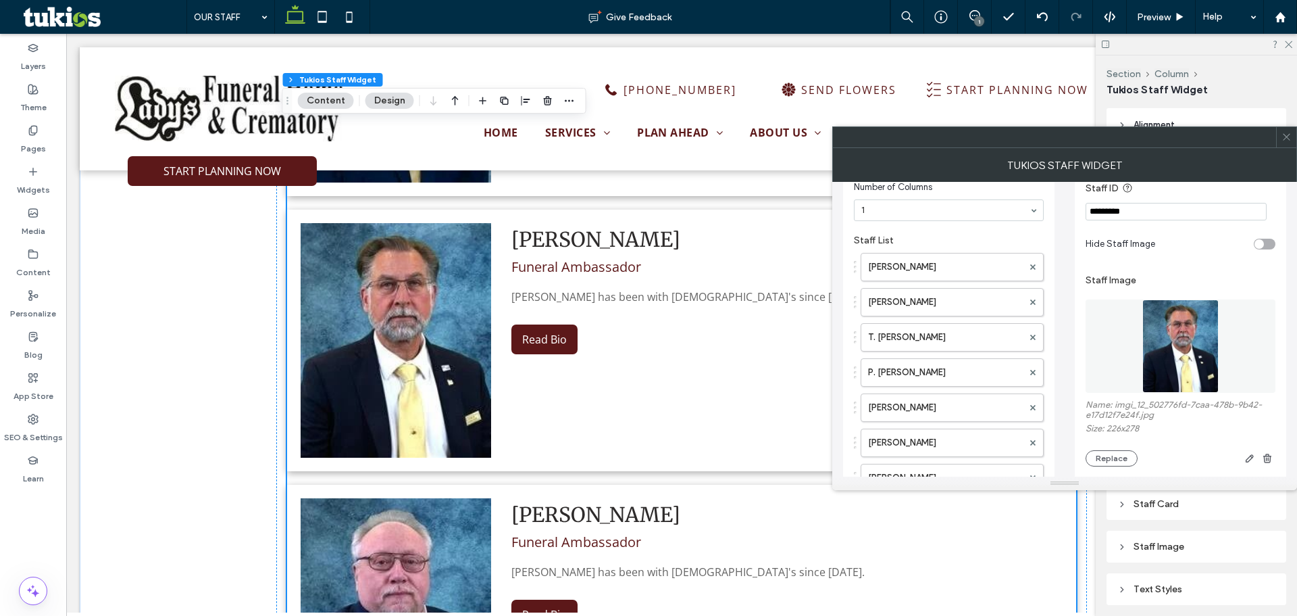
scroll to position [25, 0]
click at [1163, 338] on img at bounding box center [1181, 346] width 76 height 93
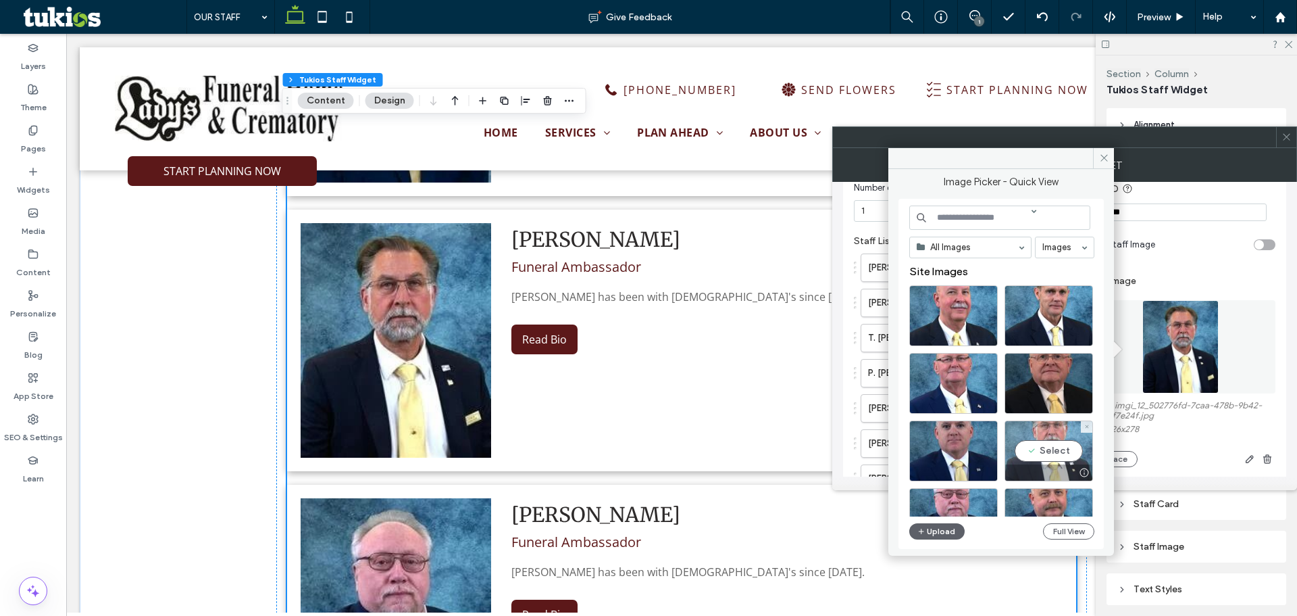
click at [1030, 457] on div "Select" at bounding box center [1049, 450] width 89 height 61
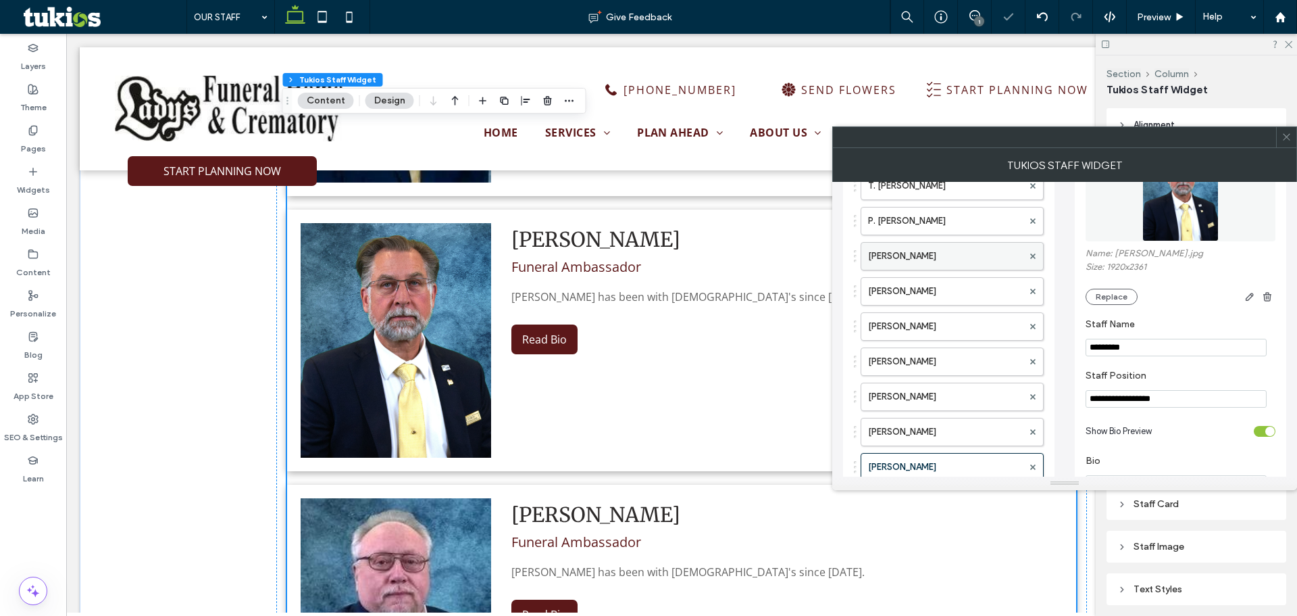
scroll to position [228, 0]
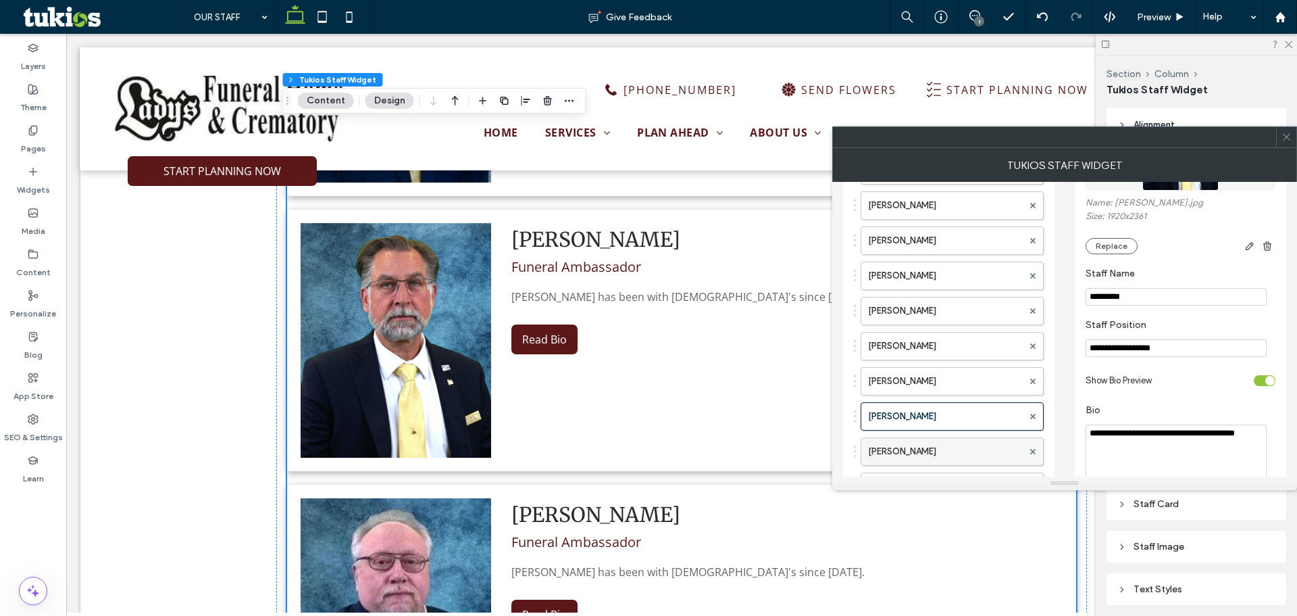
click at [974, 449] on label "[PERSON_NAME]" at bounding box center [945, 451] width 155 height 27
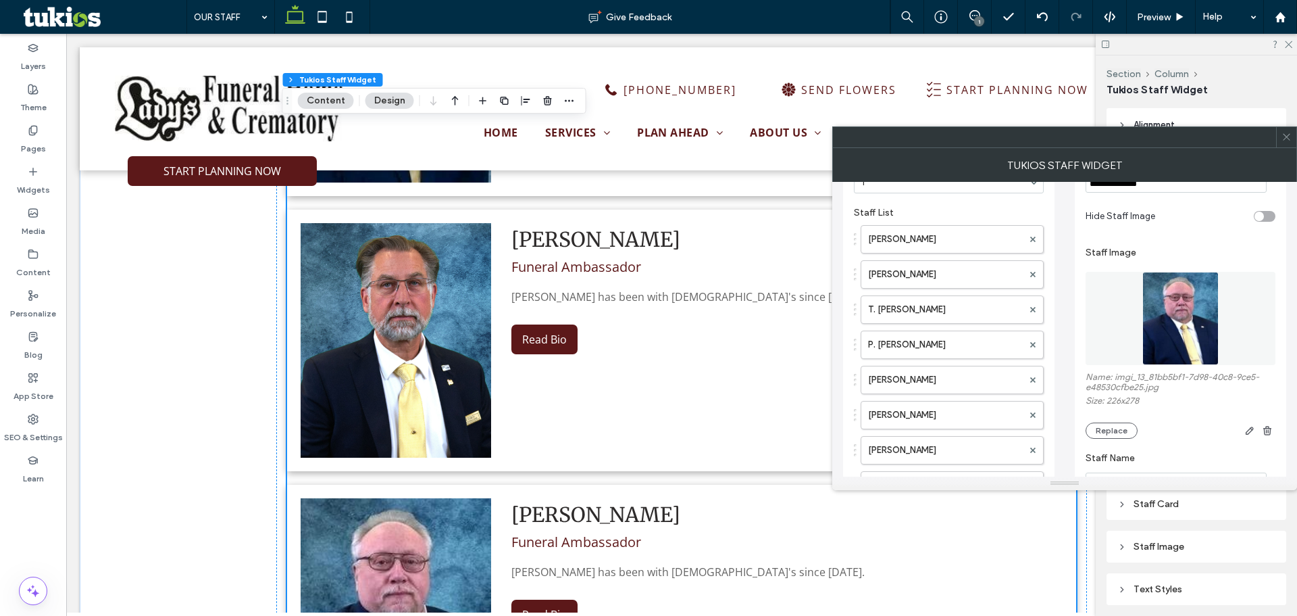
scroll to position [0, 0]
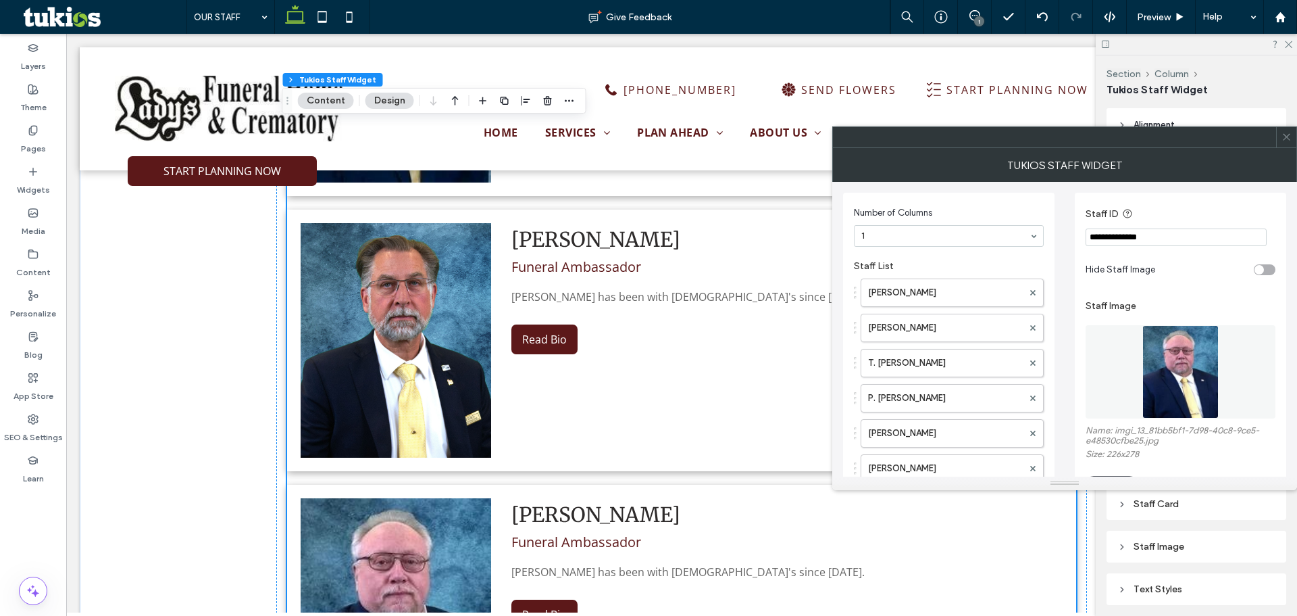
click at [1199, 395] on img at bounding box center [1181, 371] width 76 height 93
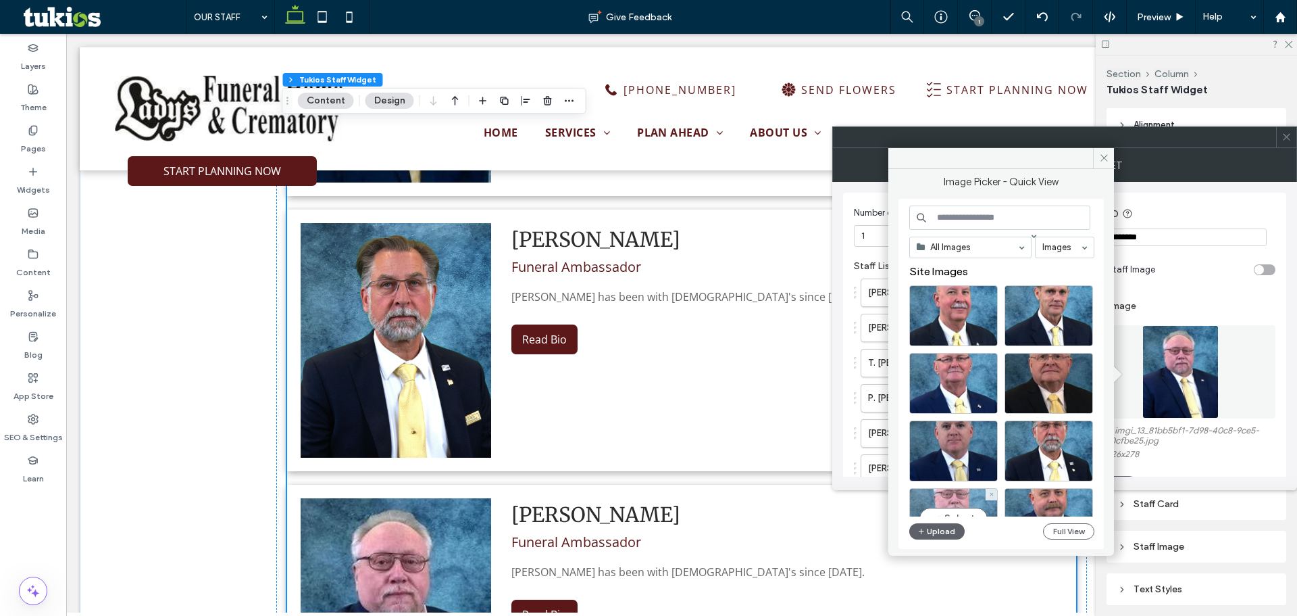
click at [955, 507] on div "Select" at bounding box center [953, 518] width 89 height 61
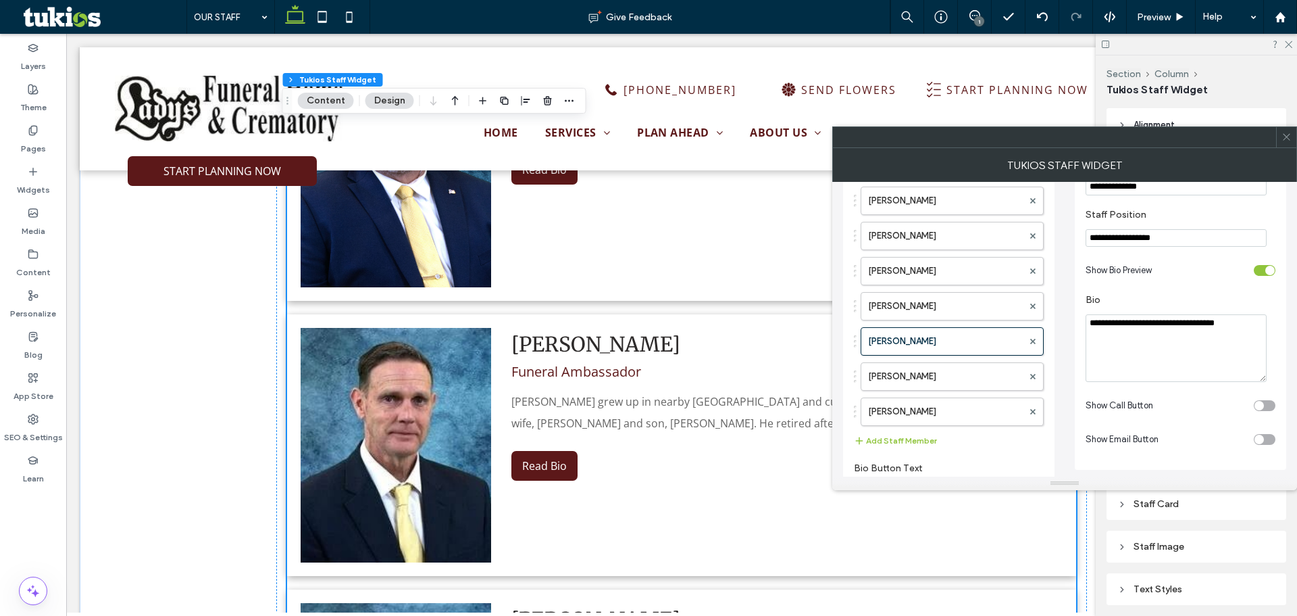
scroll to position [3649, 0]
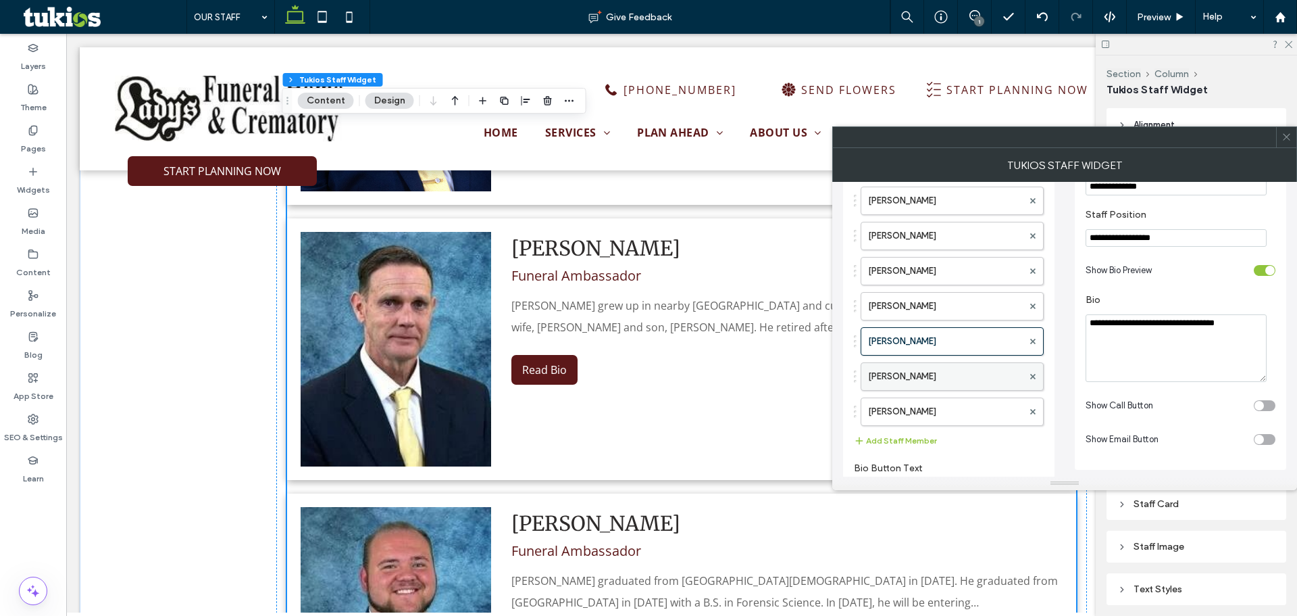
click at [923, 377] on label "[PERSON_NAME]" at bounding box center [945, 376] width 155 height 27
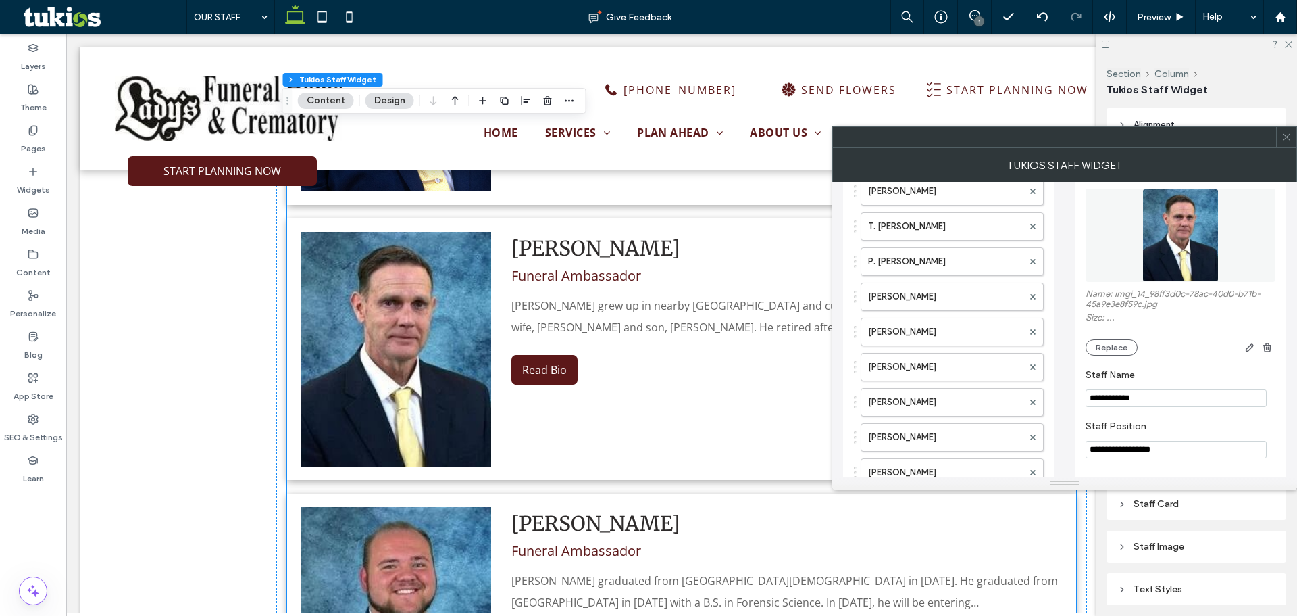
scroll to position [135, 0]
click at [1198, 248] on img at bounding box center [1181, 236] width 76 height 93
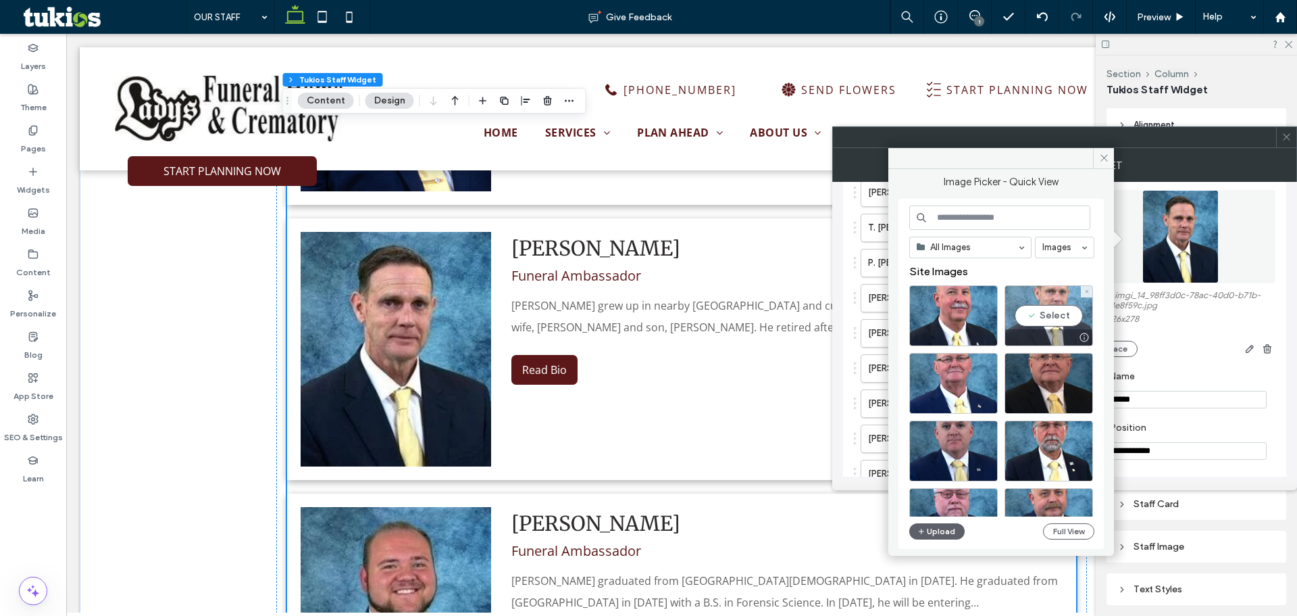
click at [1065, 312] on div "Select" at bounding box center [1049, 315] width 89 height 61
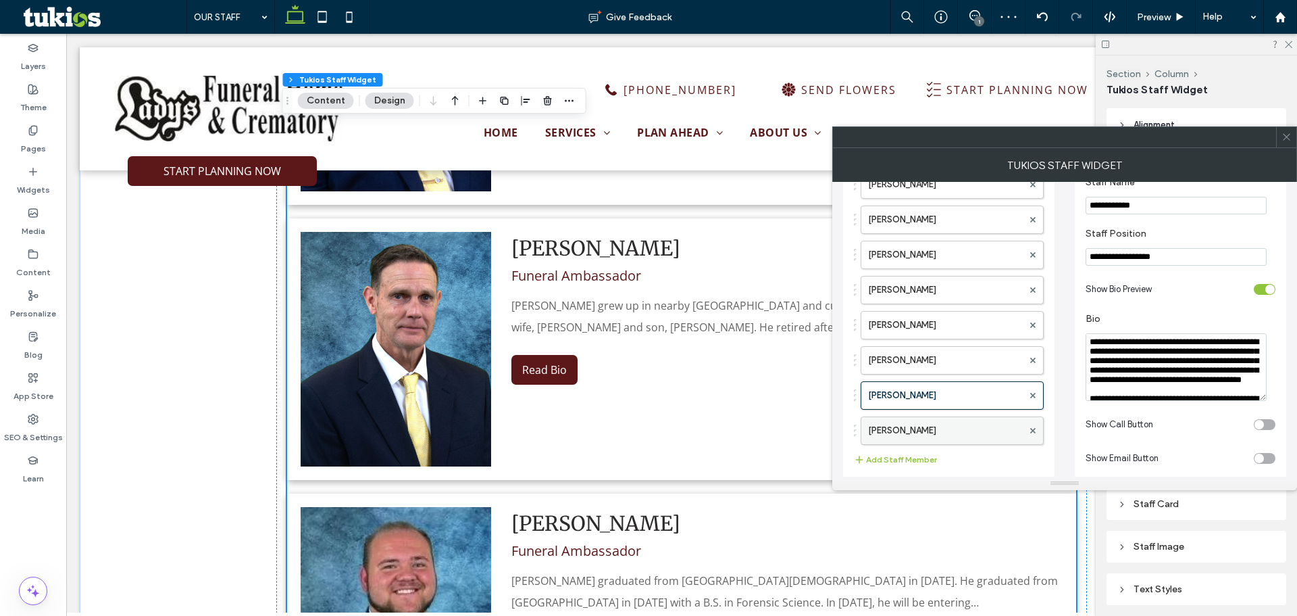
scroll to position [338, 0]
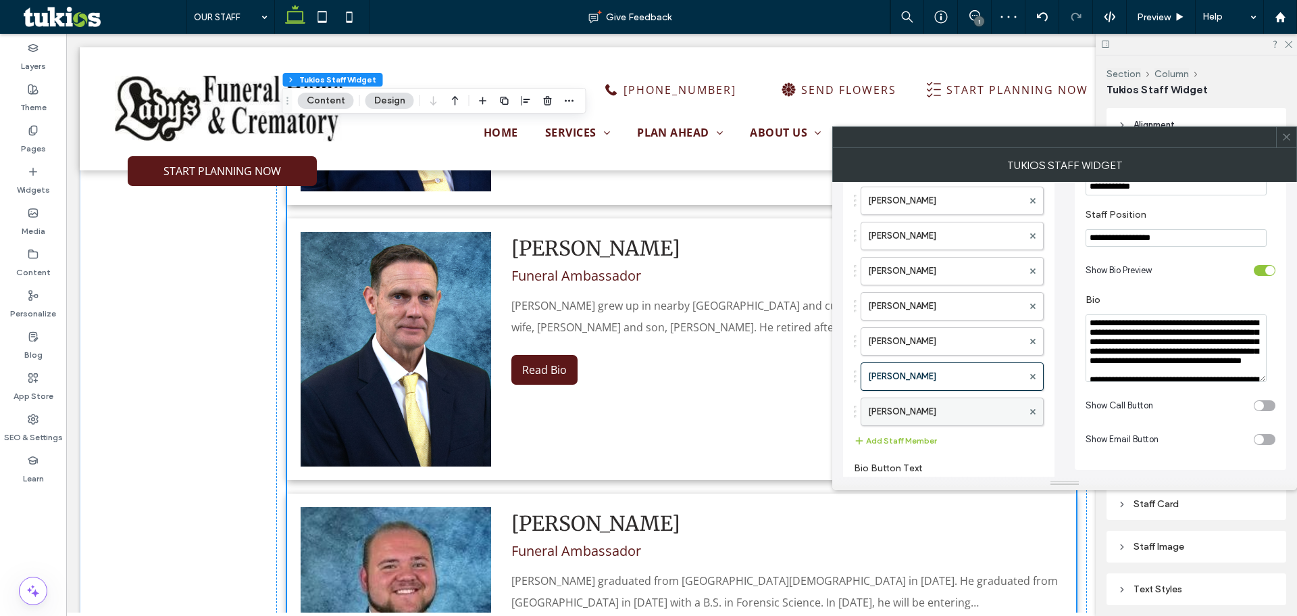
click at [941, 401] on label "[PERSON_NAME]" at bounding box center [945, 411] width 155 height 27
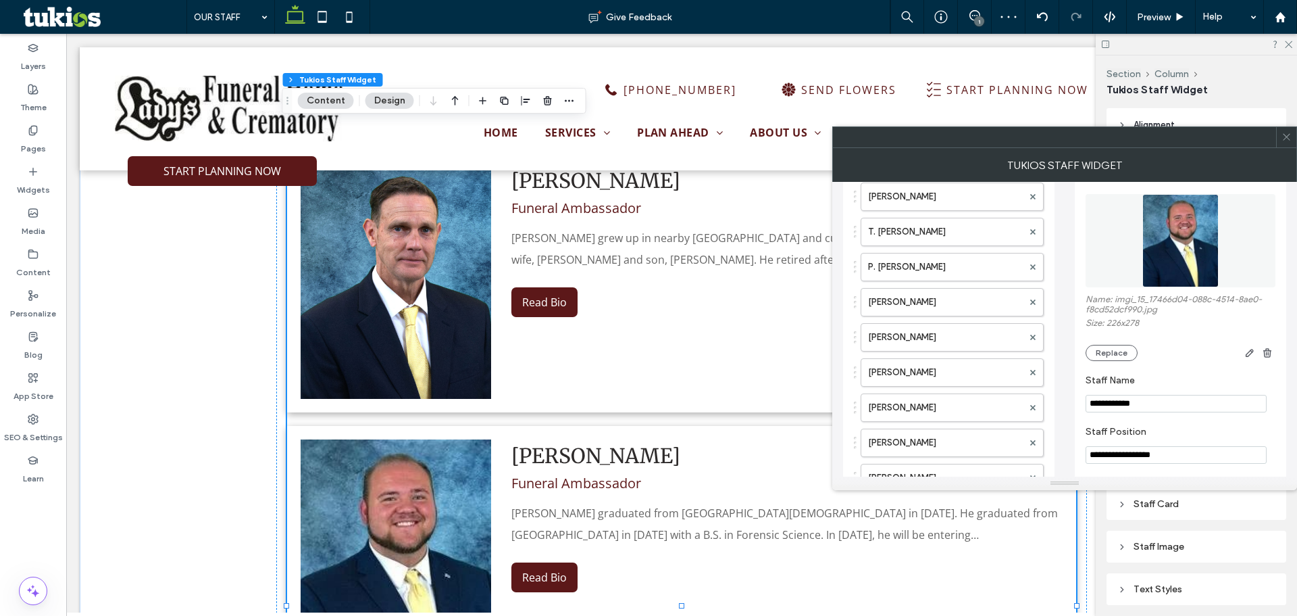
scroll to position [68, 0]
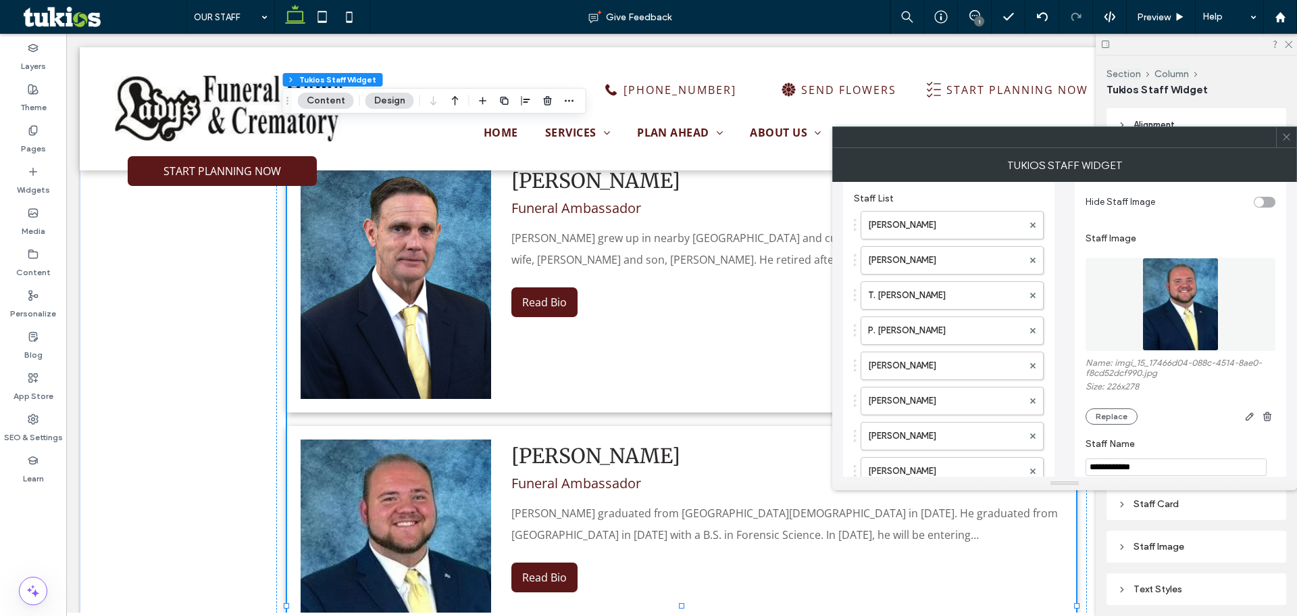
click at [1176, 335] on img at bounding box center [1181, 303] width 76 height 93
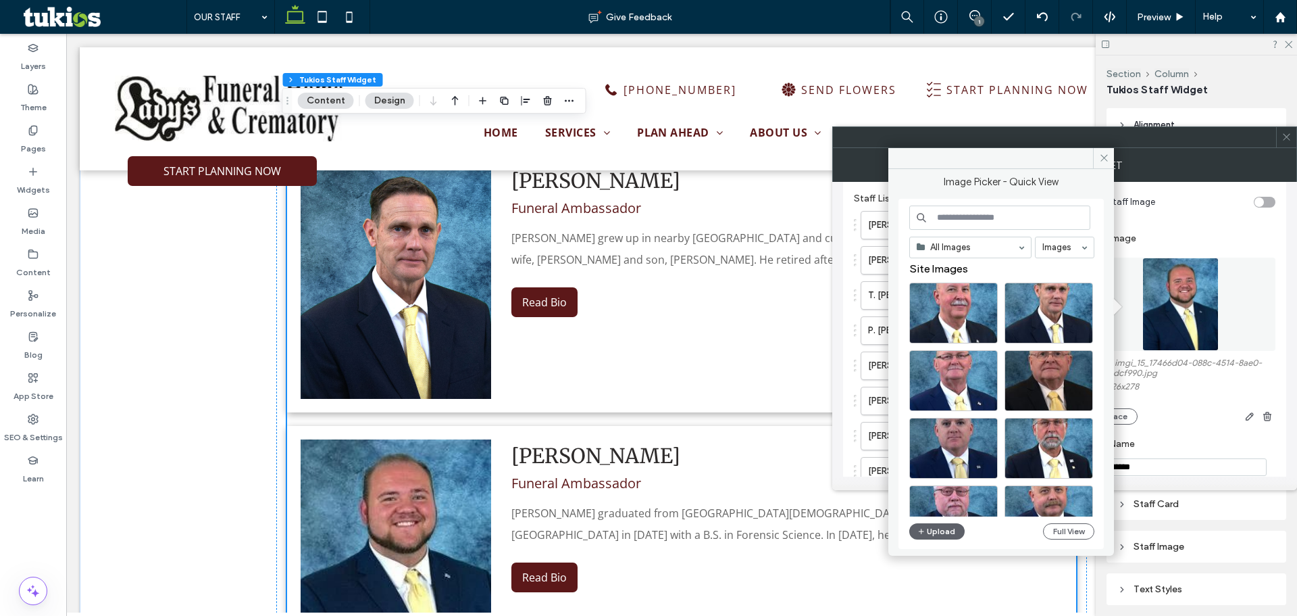
scroll to position [0, 0]
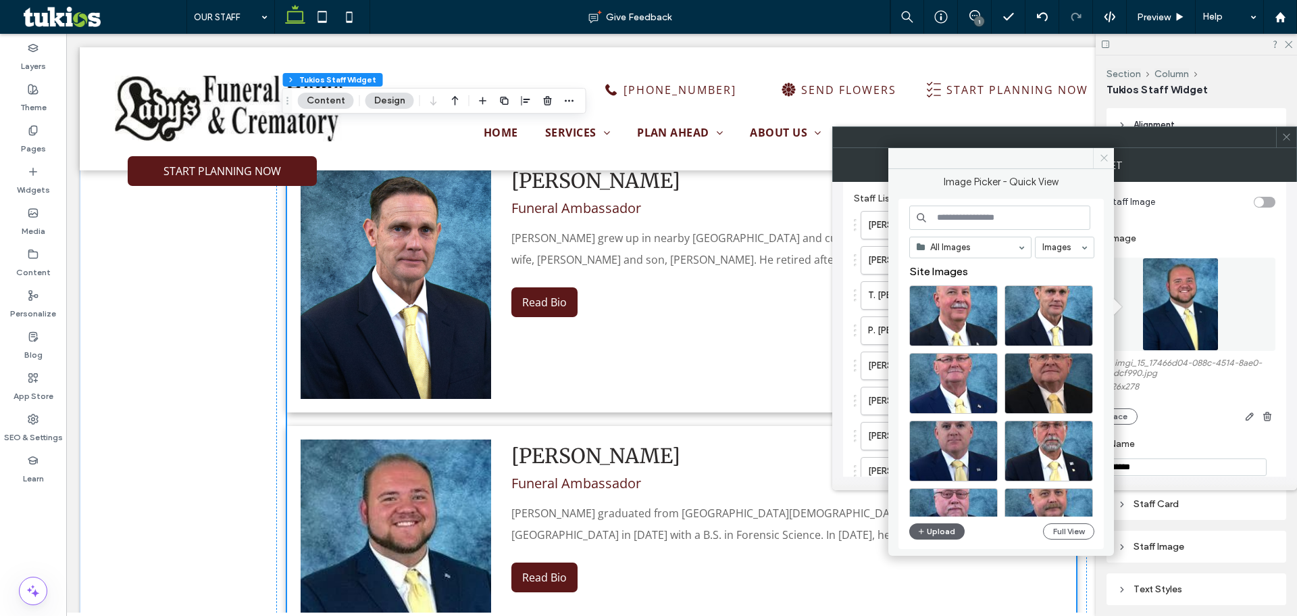
click at [1105, 163] on span at bounding box center [1103, 158] width 21 height 20
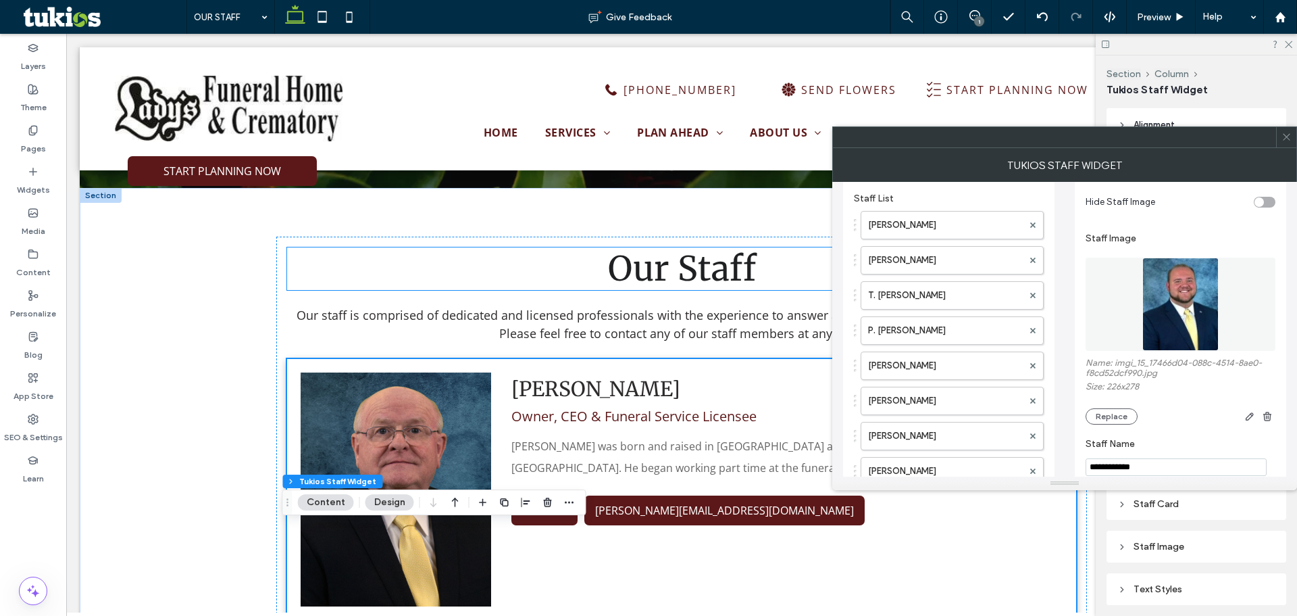
scroll to position [338, 0]
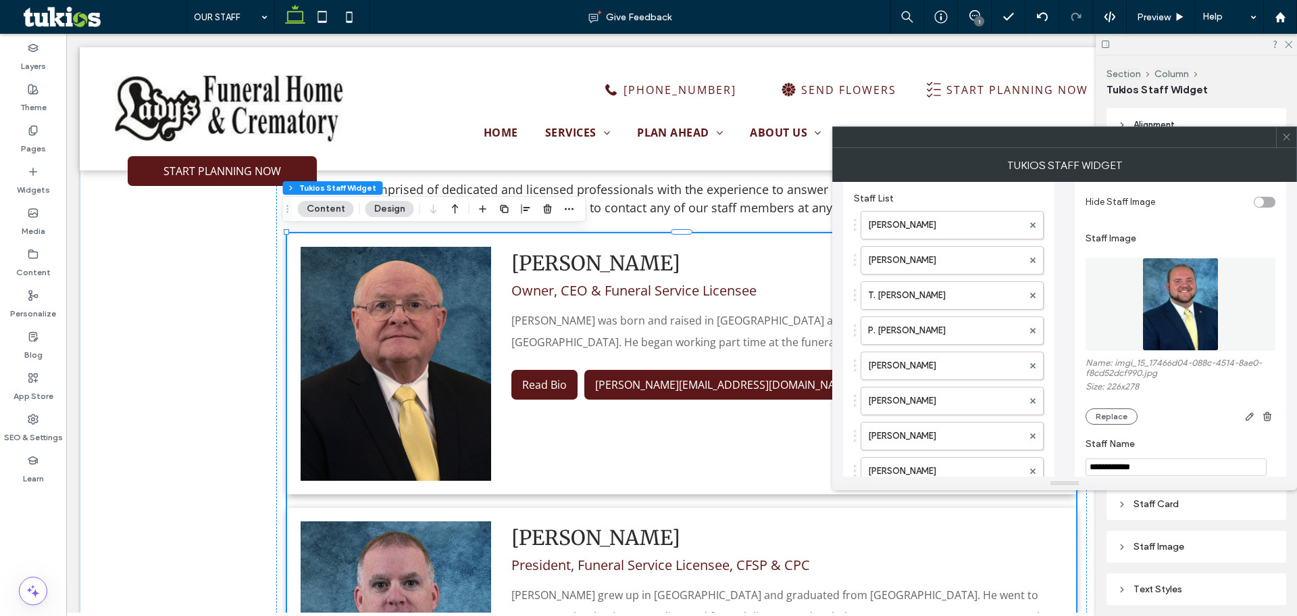
click at [1286, 134] on icon at bounding box center [1287, 137] width 10 height 10
